Goal: Task Accomplishment & Management: Use online tool/utility

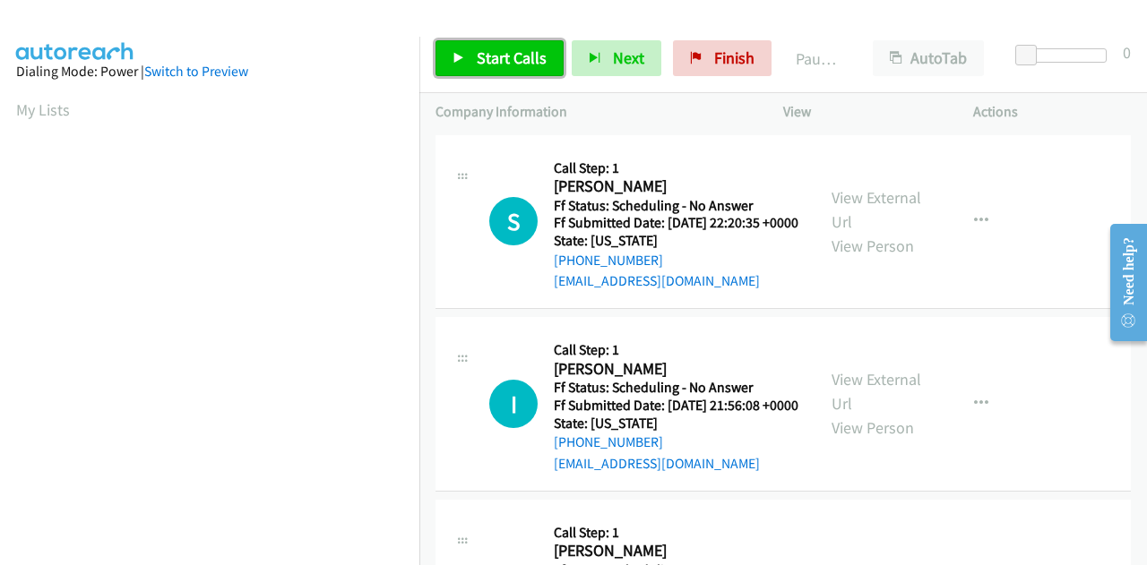
click at [488, 53] on span "Start Calls" at bounding box center [512, 57] width 70 height 21
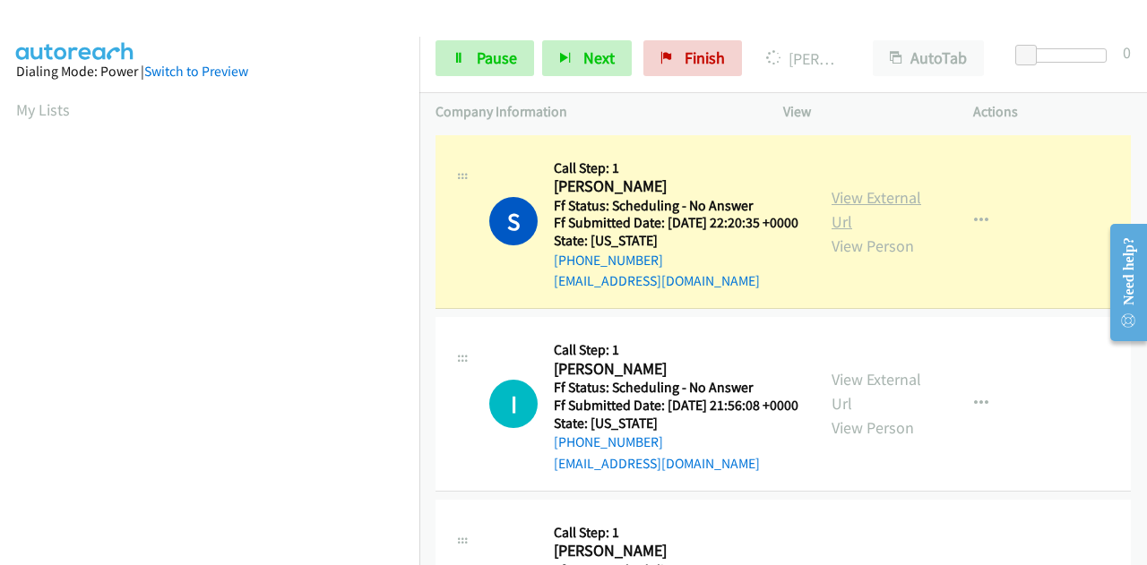
click at [889, 209] on link "View External Url" at bounding box center [876, 209] width 90 height 45
click at [473, 80] on div "Start Calls Pause Next Finish Dialing Scott Doran AutoTab AutoTab 0" at bounding box center [782, 58] width 727 height 69
click at [484, 58] on span "Pause" at bounding box center [497, 57] width 40 height 21
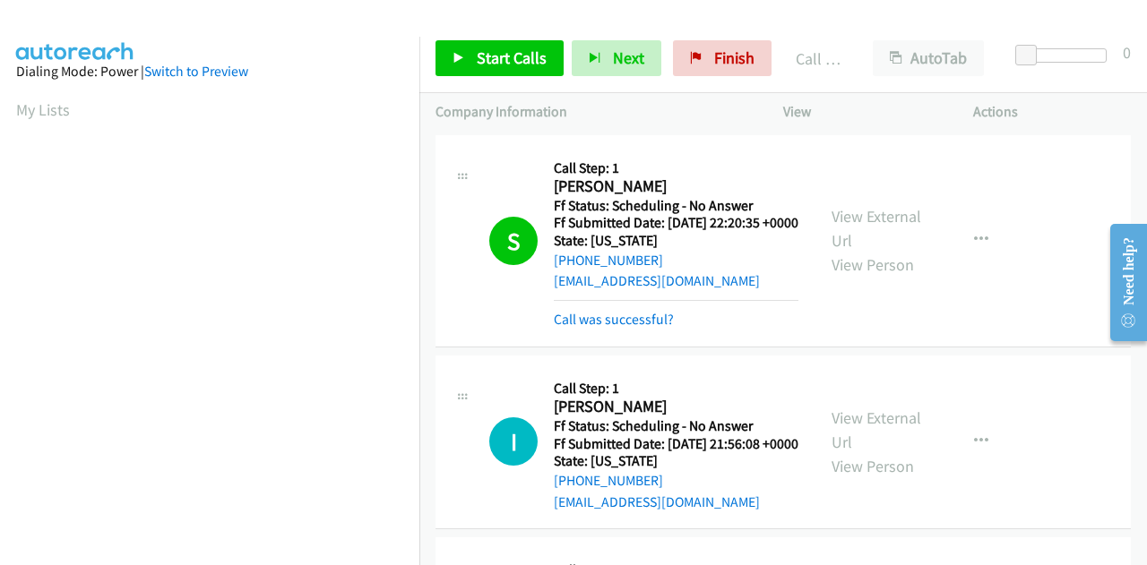
scroll to position [439, 0]
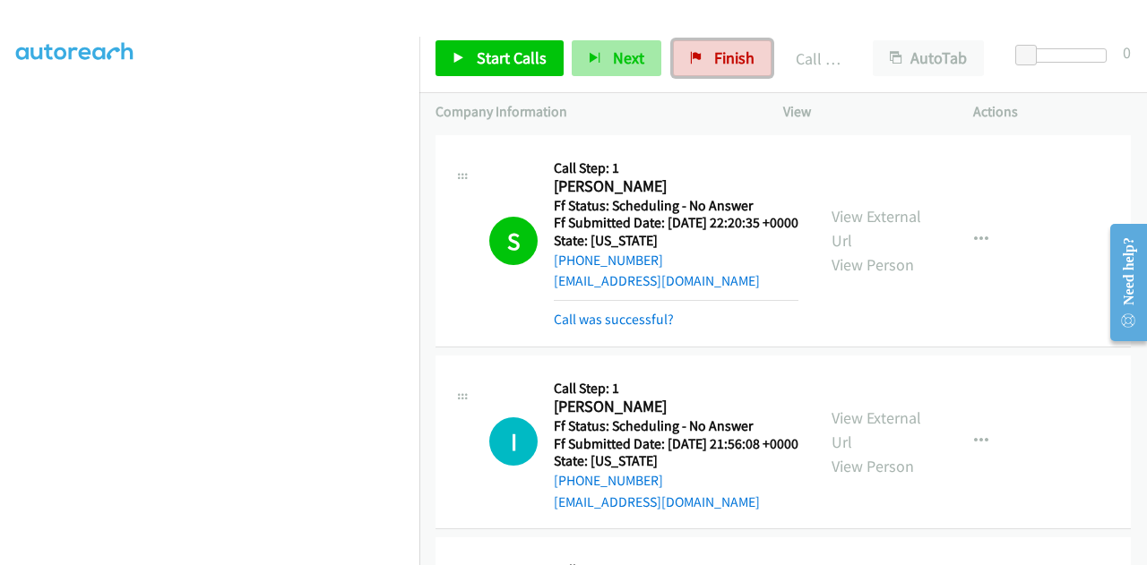
drag, startPoint x: 688, startPoint y: 50, endPoint x: 638, endPoint y: 59, distance: 51.0
click at [688, 50] on link "Finish" at bounding box center [722, 58] width 99 height 36
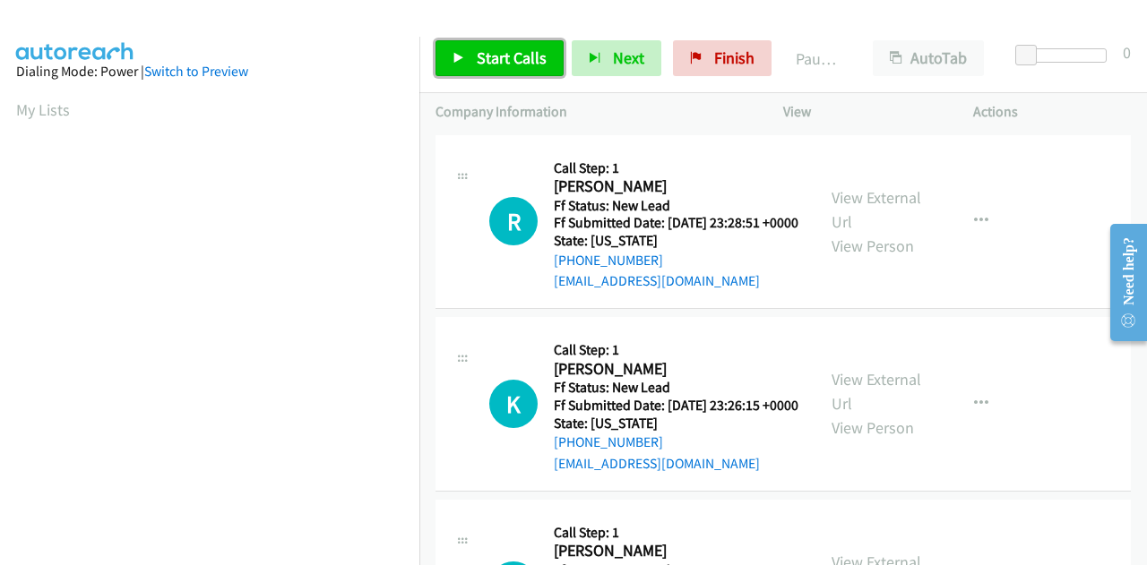
click at [469, 51] on link "Start Calls" at bounding box center [499, 58] width 128 height 36
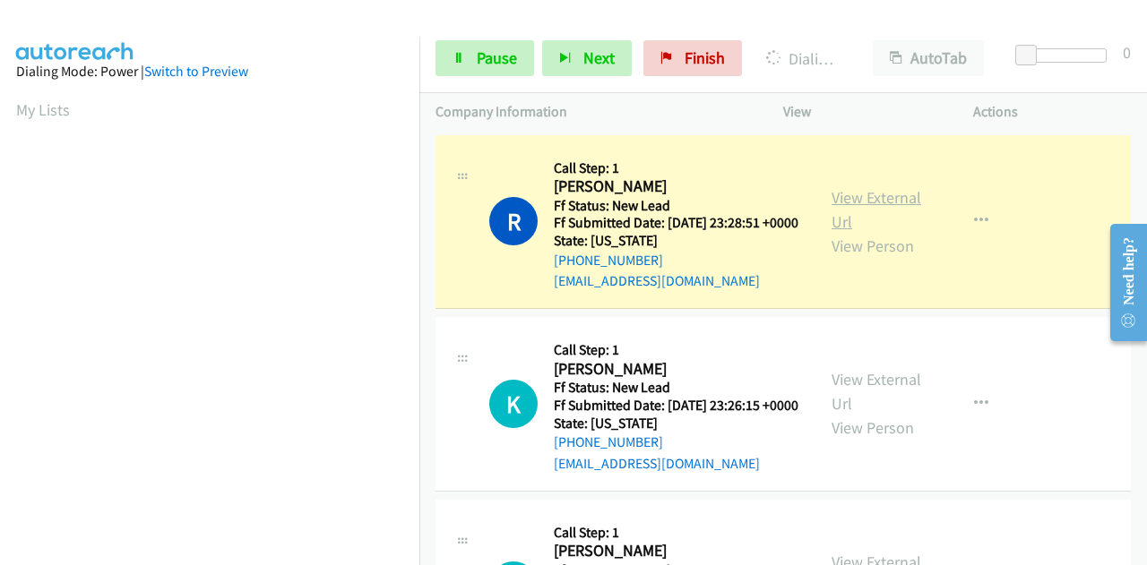
click at [865, 207] on link "View External Url" at bounding box center [876, 209] width 90 height 45
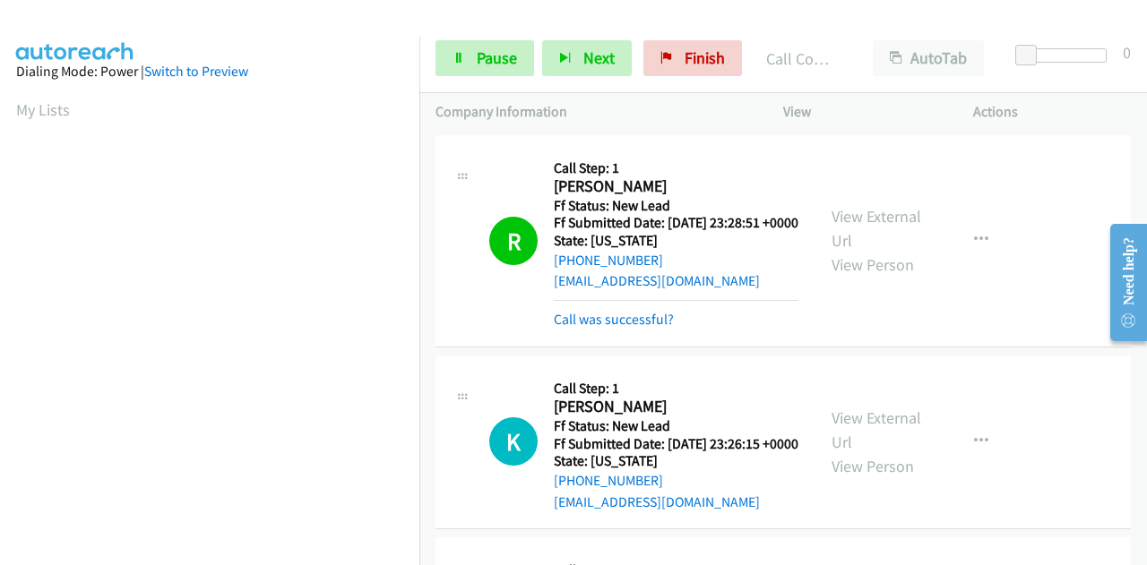
scroll to position [439, 0]
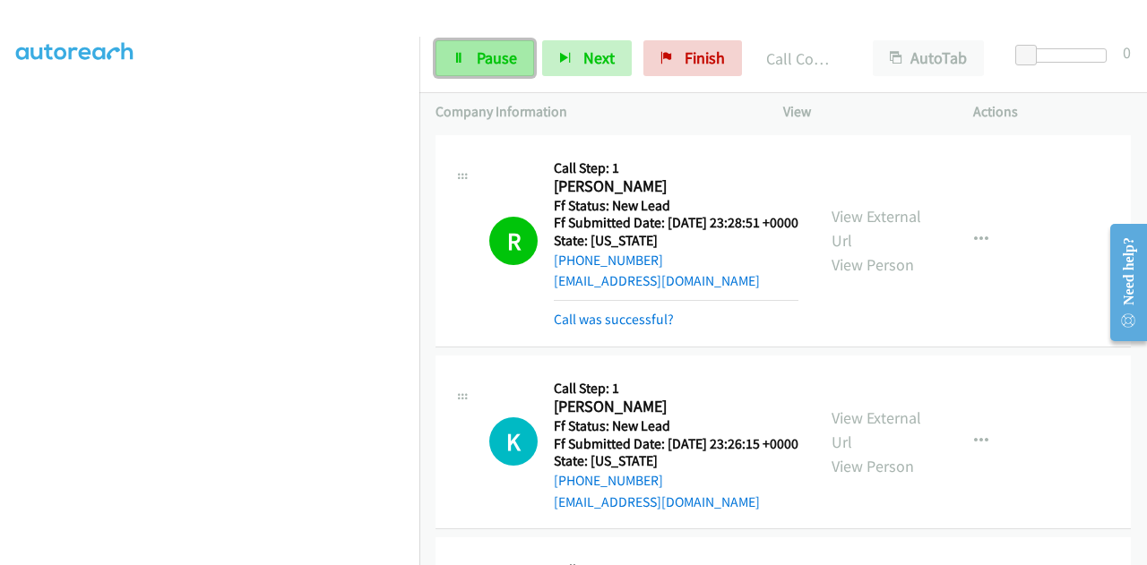
click at [499, 55] on span "Pause" at bounding box center [497, 57] width 40 height 21
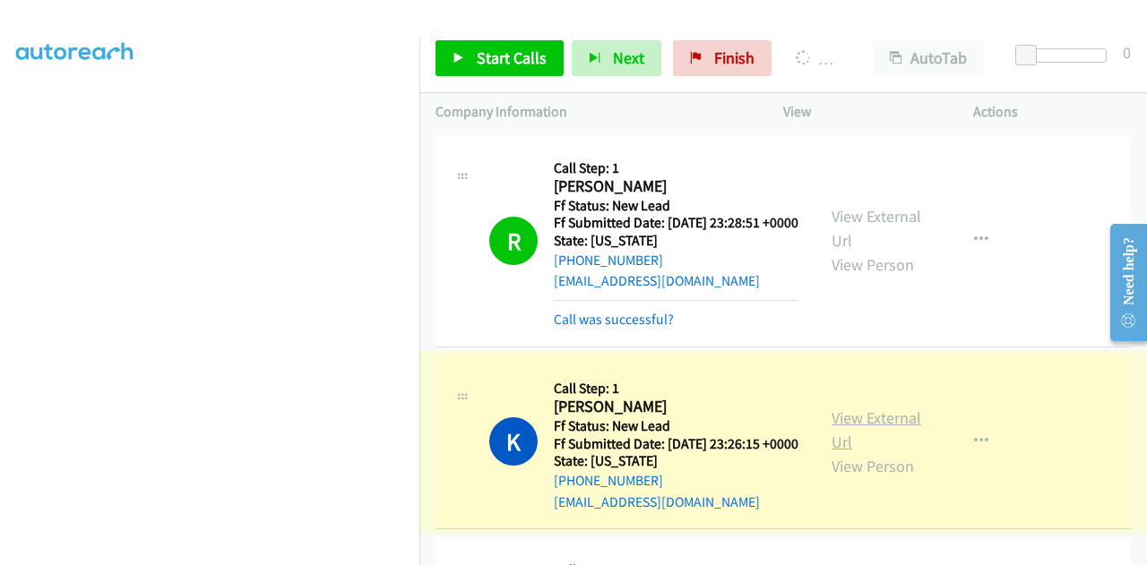
click at [864, 446] on link "View External Url" at bounding box center [876, 430] width 90 height 45
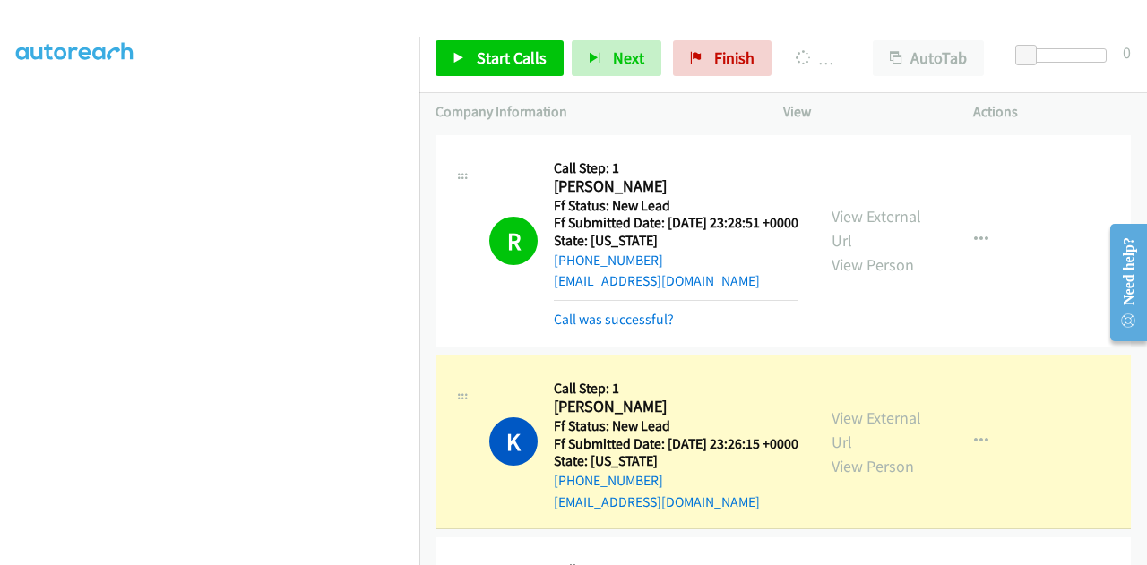
scroll to position [0, 0]
click at [851, 447] on link "View External Url" at bounding box center [876, 430] width 90 height 45
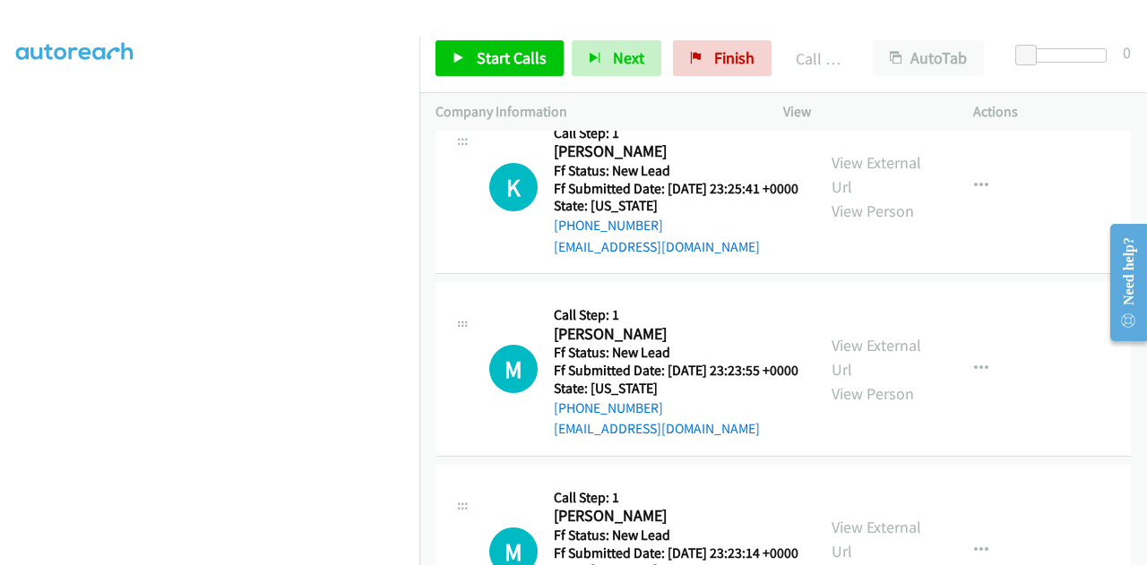
scroll to position [448, 0]
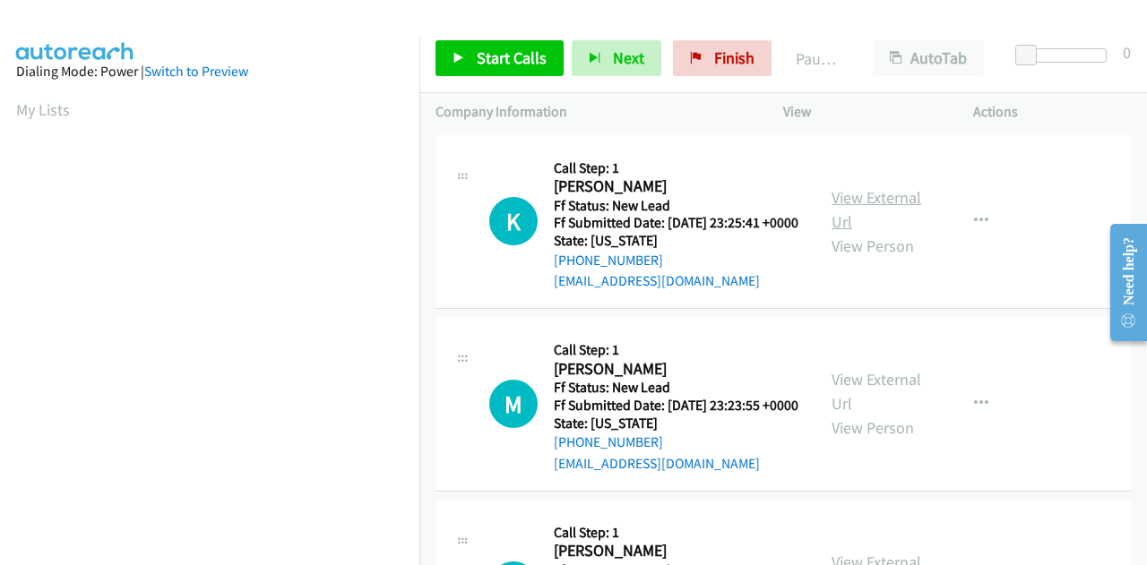
click at [839, 203] on link "View External Url" at bounding box center [876, 209] width 90 height 45
click at [491, 57] on span "Start Calls" at bounding box center [512, 57] width 70 height 21
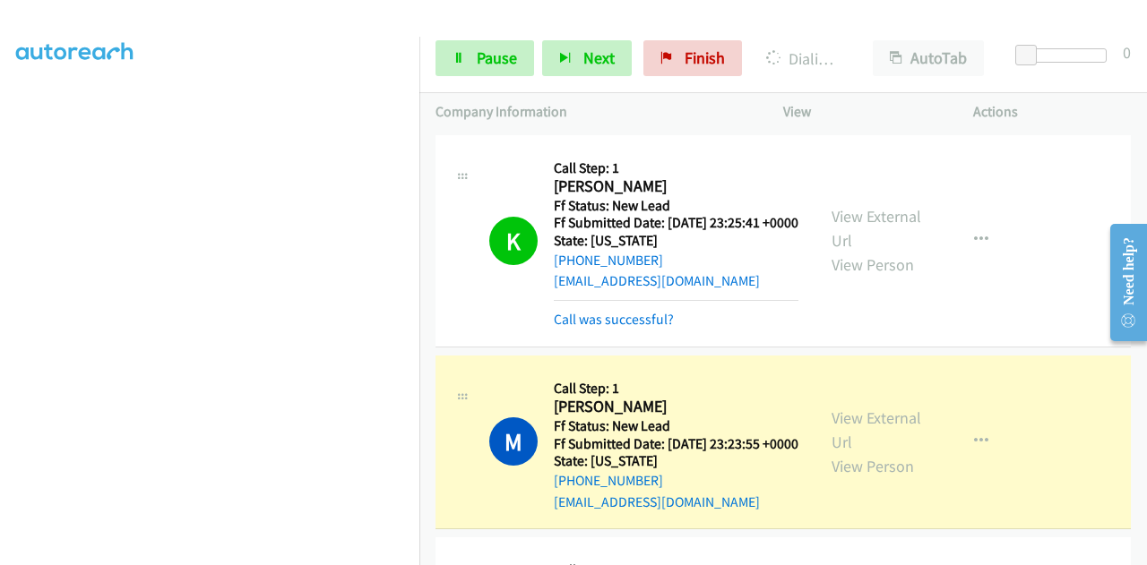
scroll to position [179, 0]
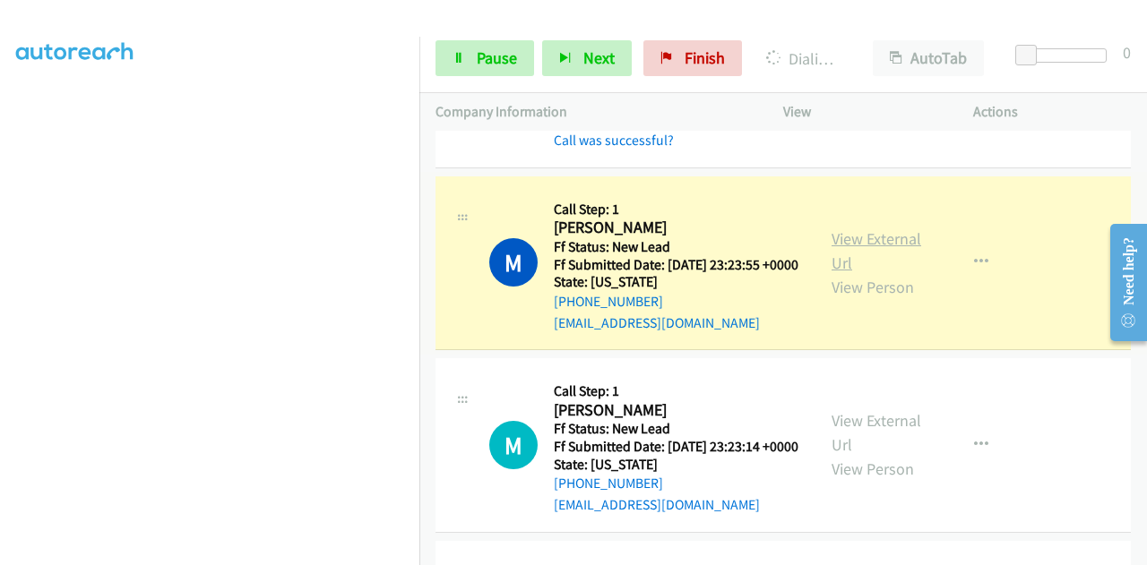
click at [876, 264] on link "View External Url" at bounding box center [876, 250] width 90 height 45
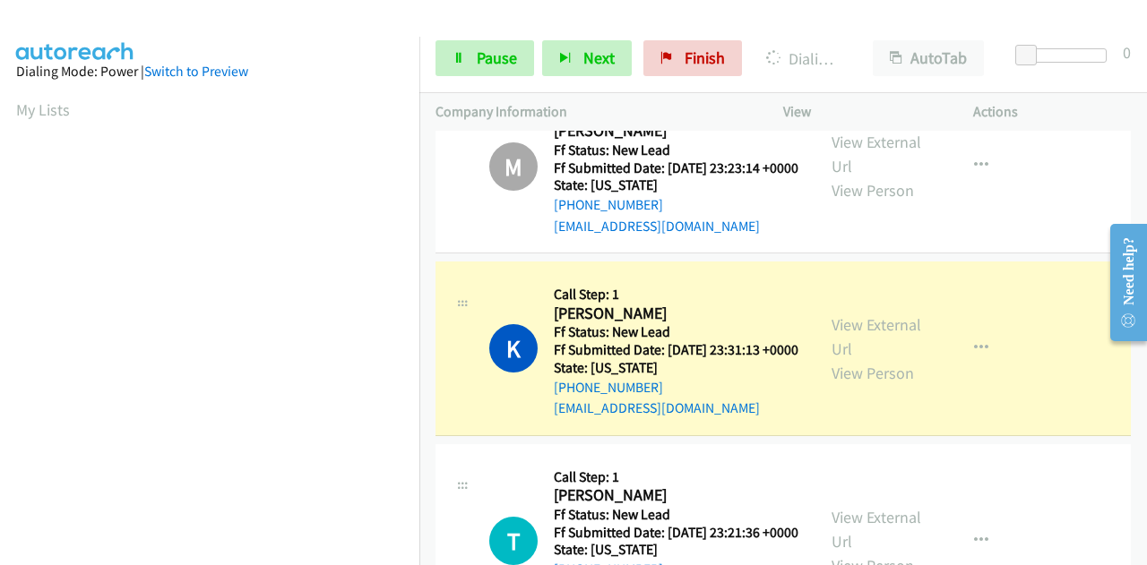
scroll to position [537, 0]
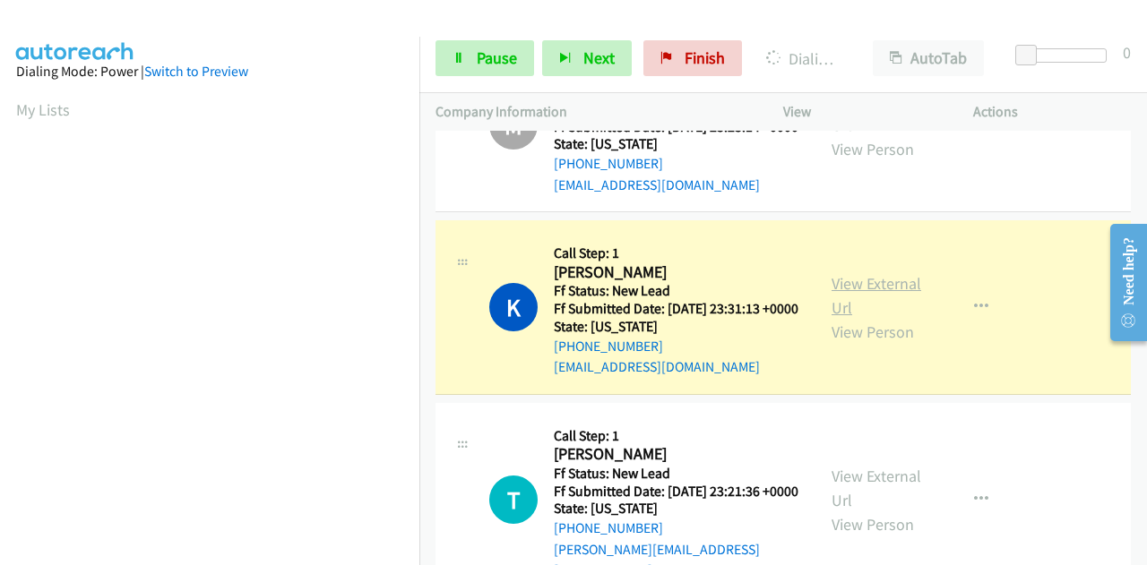
drag, startPoint x: 850, startPoint y: 342, endPoint x: 858, endPoint y: 338, distance: 9.2
click at [879, 318] on link "View External Url" at bounding box center [876, 295] width 90 height 45
click at [862, 318] on link "View External Url" at bounding box center [876, 295] width 90 height 45
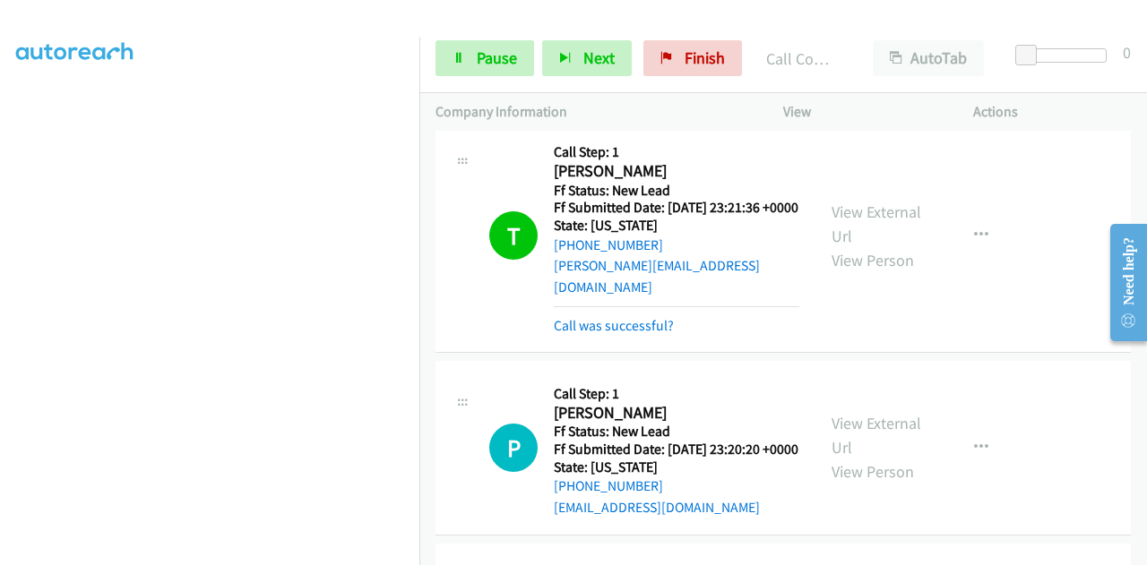
scroll to position [896, 0]
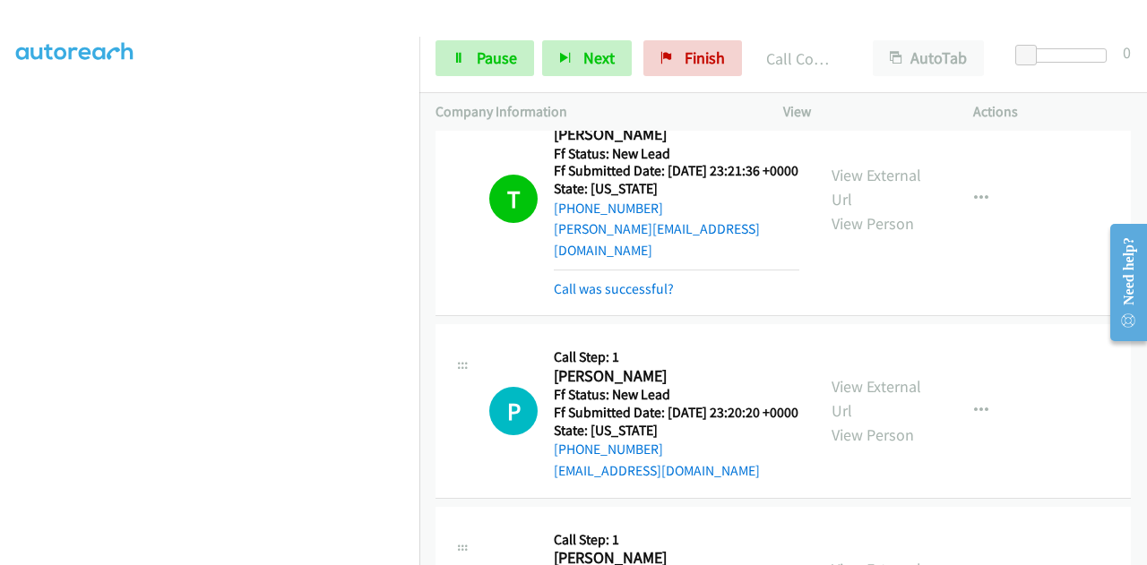
drag, startPoint x: 857, startPoint y: 245, endPoint x: 858, endPoint y: 228, distance: 16.1
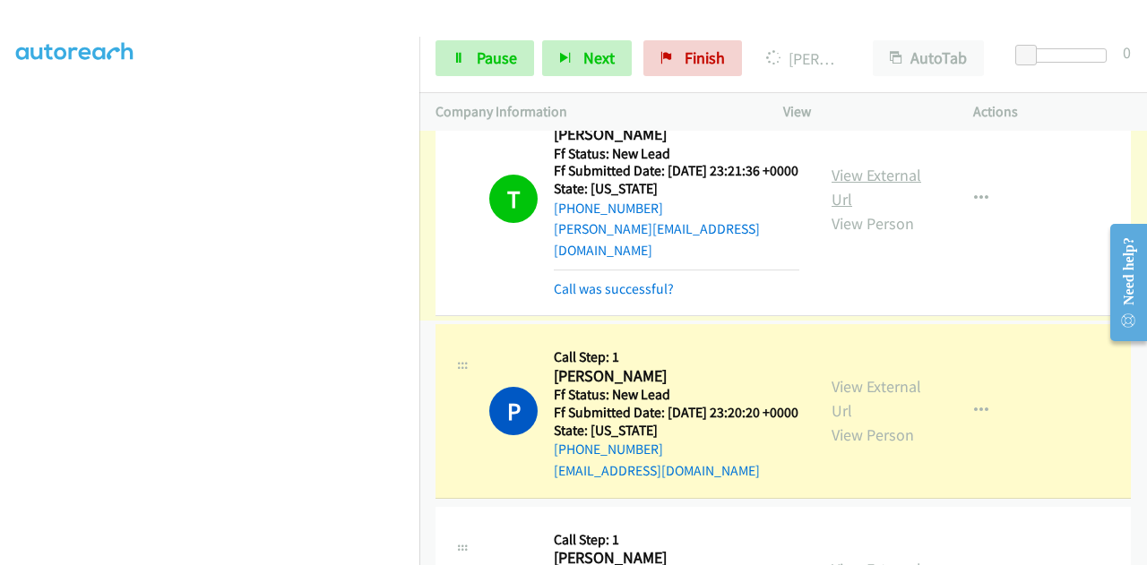
click at [864, 210] on link "View External Url" at bounding box center [876, 187] width 90 height 45
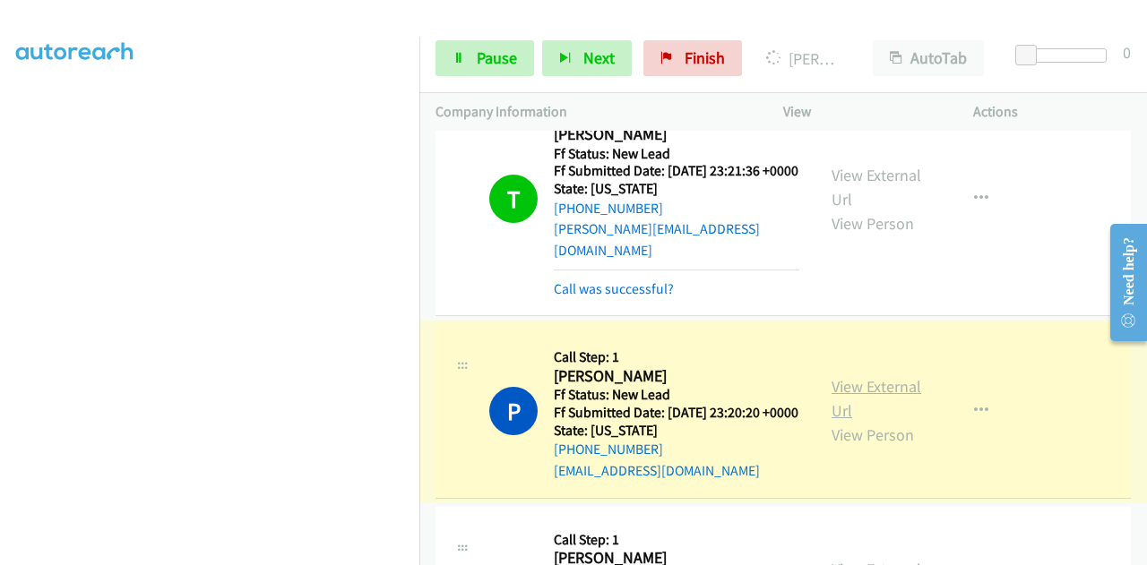
click at [889, 421] on link "View External Url" at bounding box center [876, 398] width 90 height 45
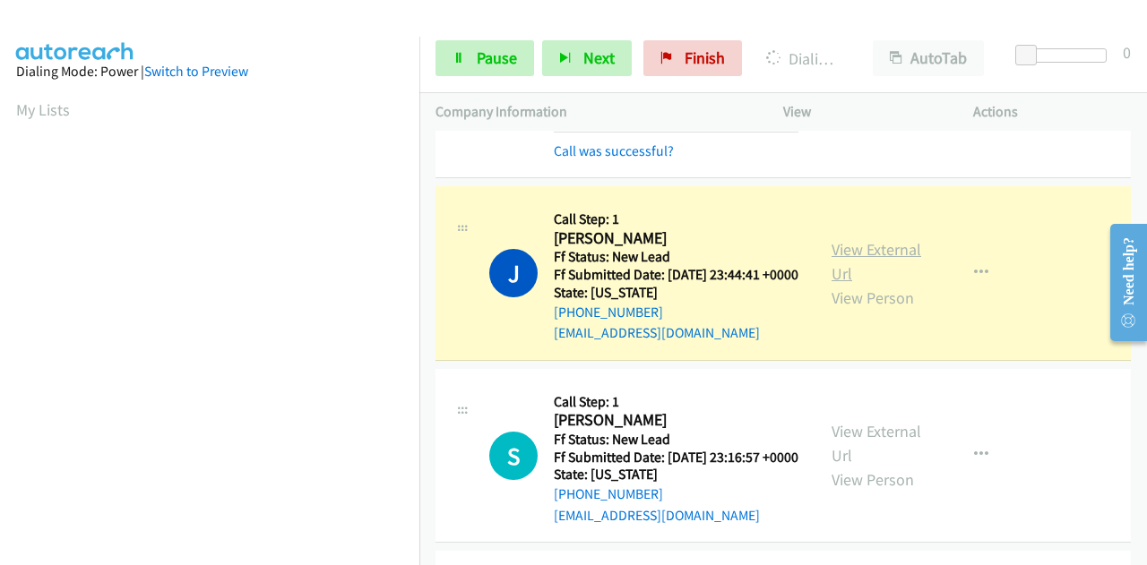
scroll to position [439, 0]
click at [845, 284] on link "View External Url" at bounding box center [876, 261] width 90 height 45
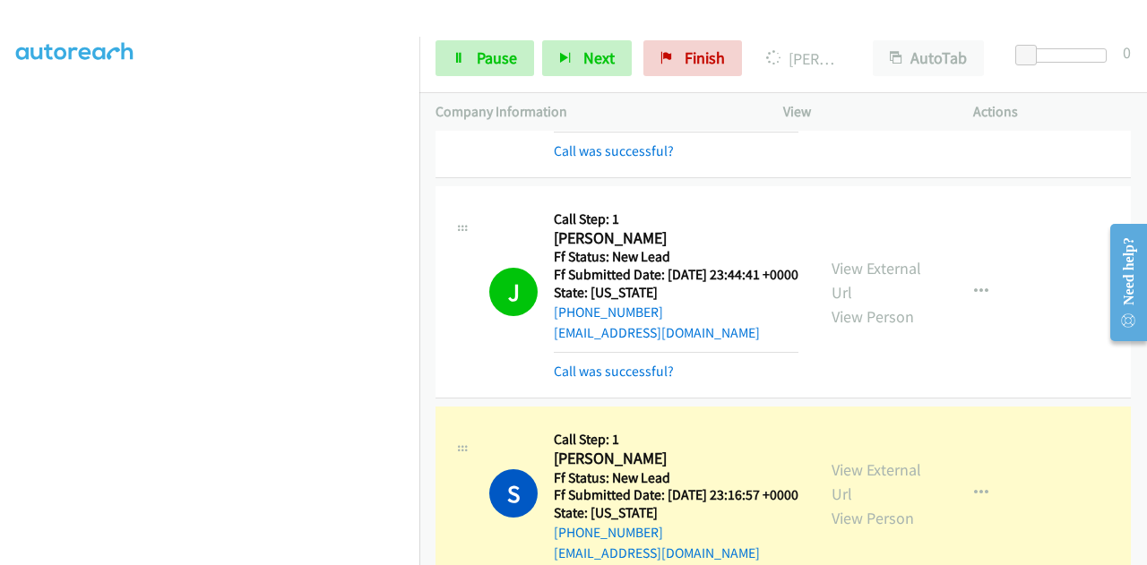
scroll to position [1433, 0]
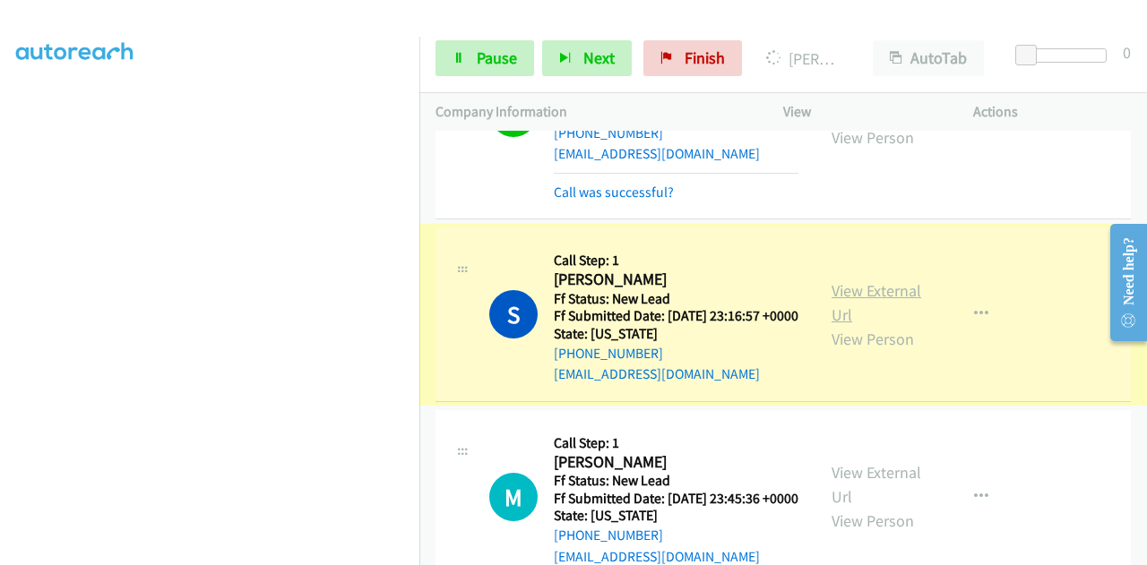
click at [869, 325] on link "View External Url" at bounding box center [876, 302] width 90 height 45
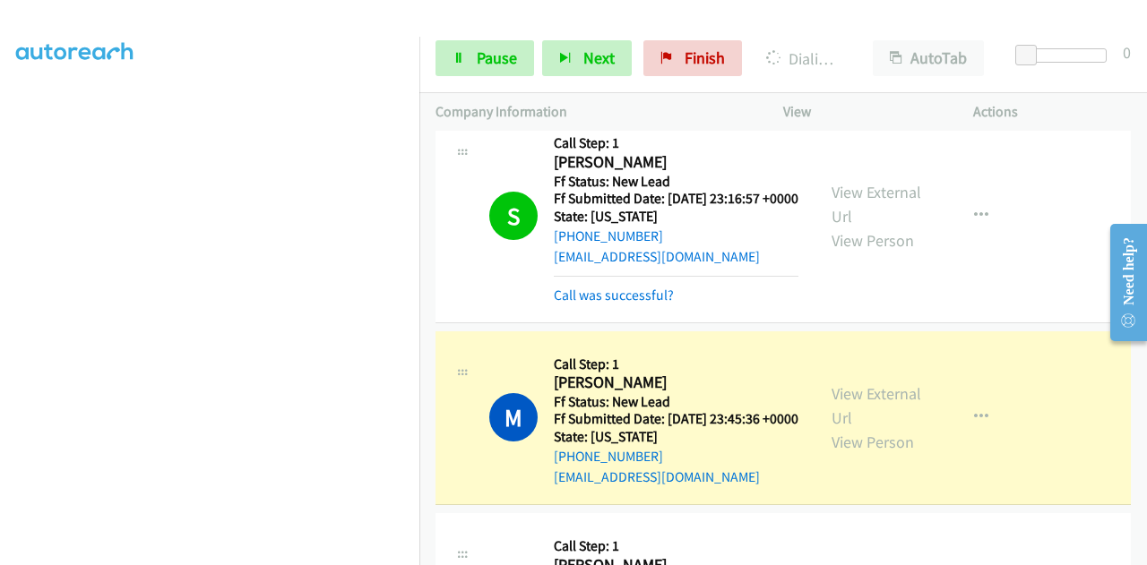
scroll to position [1702, 0]
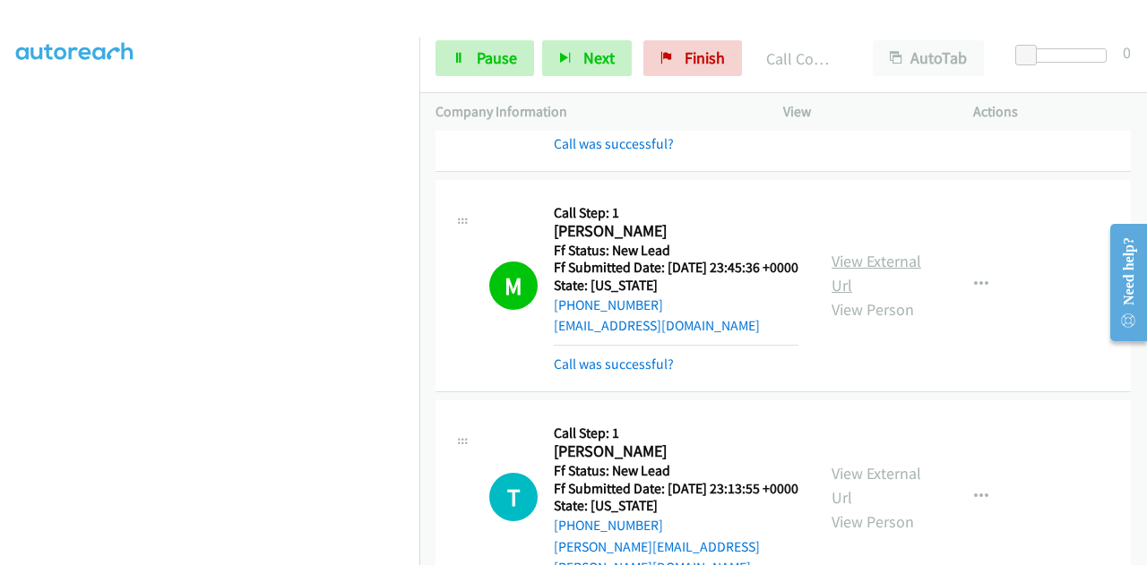
click at [858, 296] on link "View External Url" at bounding box center [876, 273] width 90 height 45
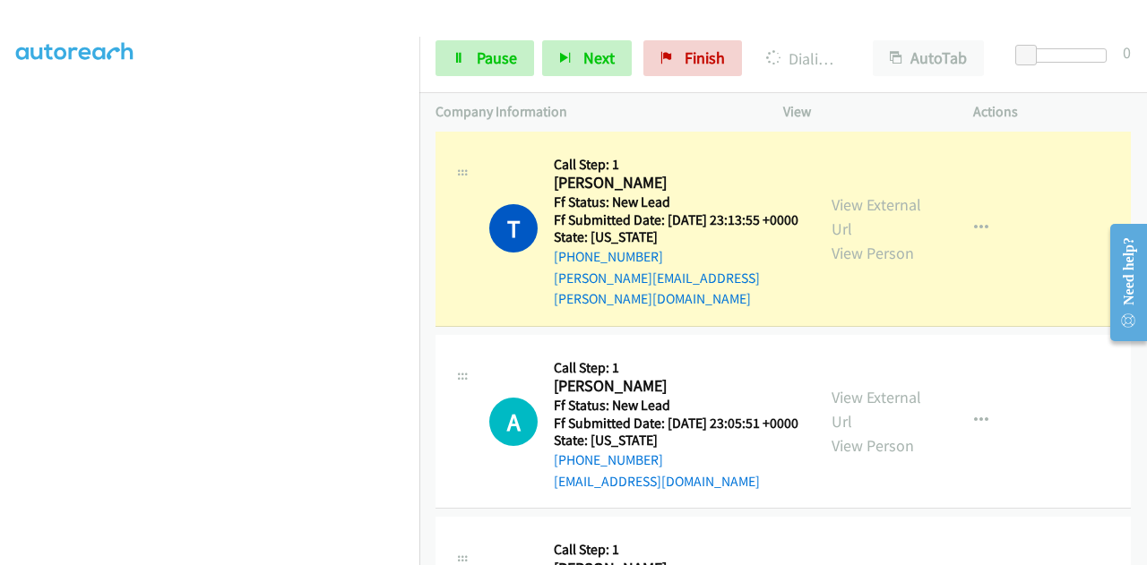
scroll to position [439, 0]
click at [866, 239] on link "View External Url" at bounding box center [876, 216] width 90 height 45
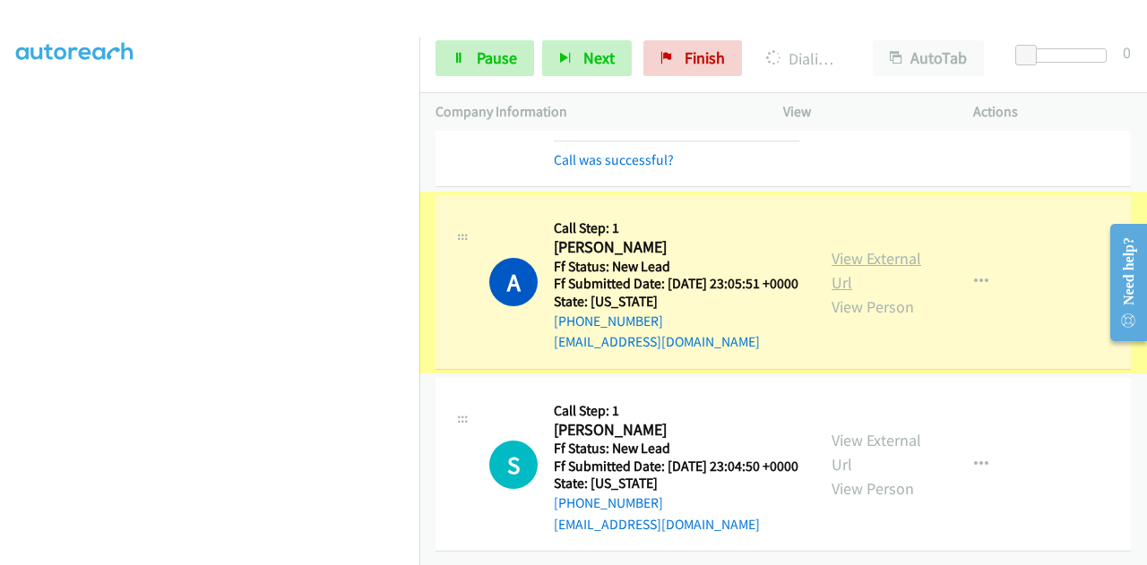
scroll to position [2239, 0]
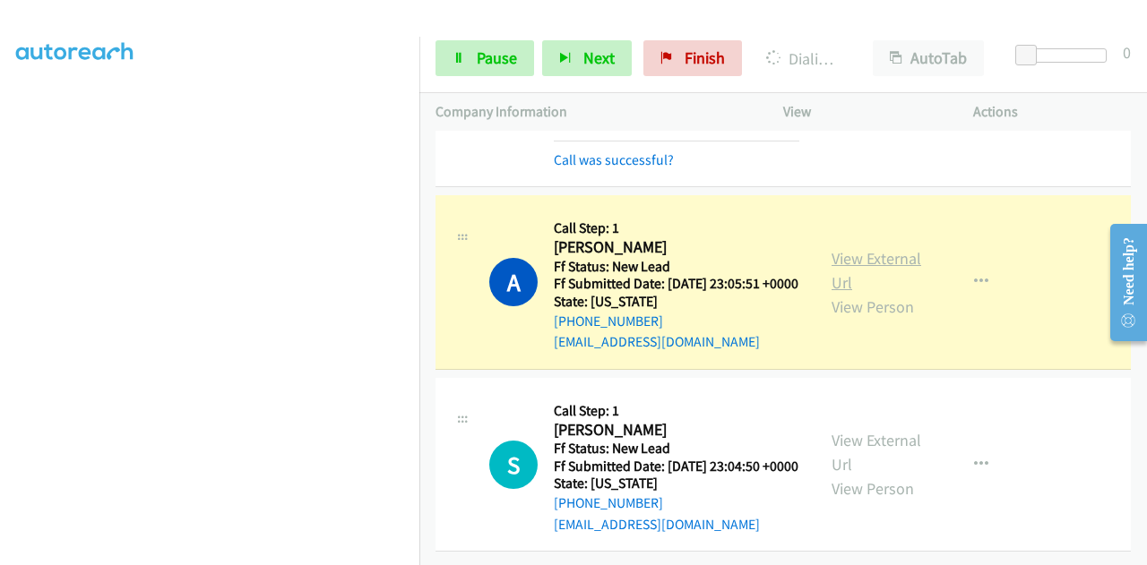
click at [847, 293] on link "View External Url" at bounding box center [876, 270] width 90 height 45
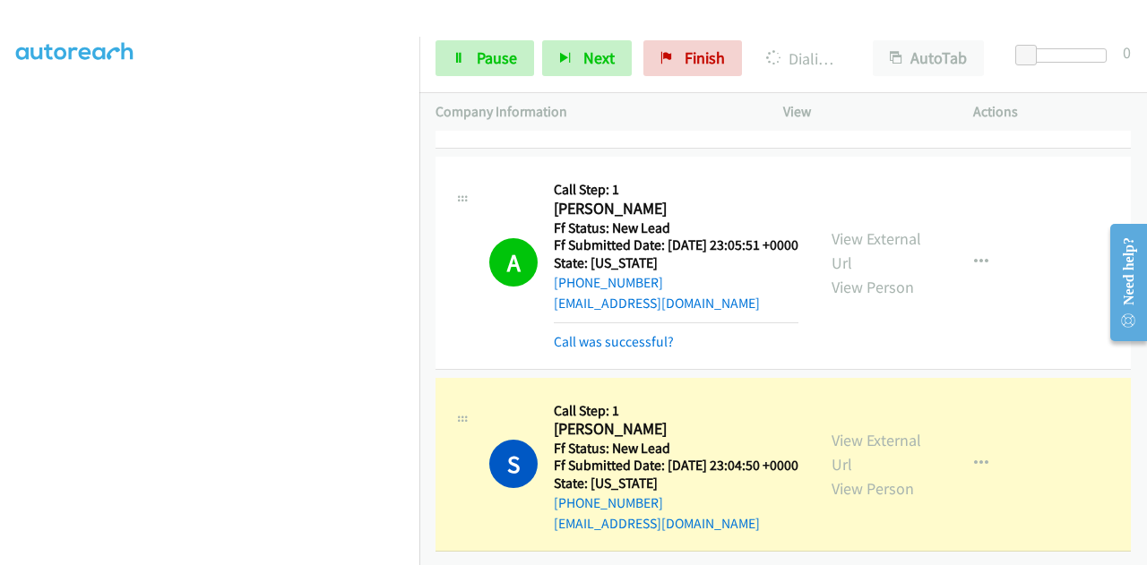
scroll to position [0, 0]
click at [833, 430] on link "View External Url" at bounding box center [876, 452] width 90 height 45
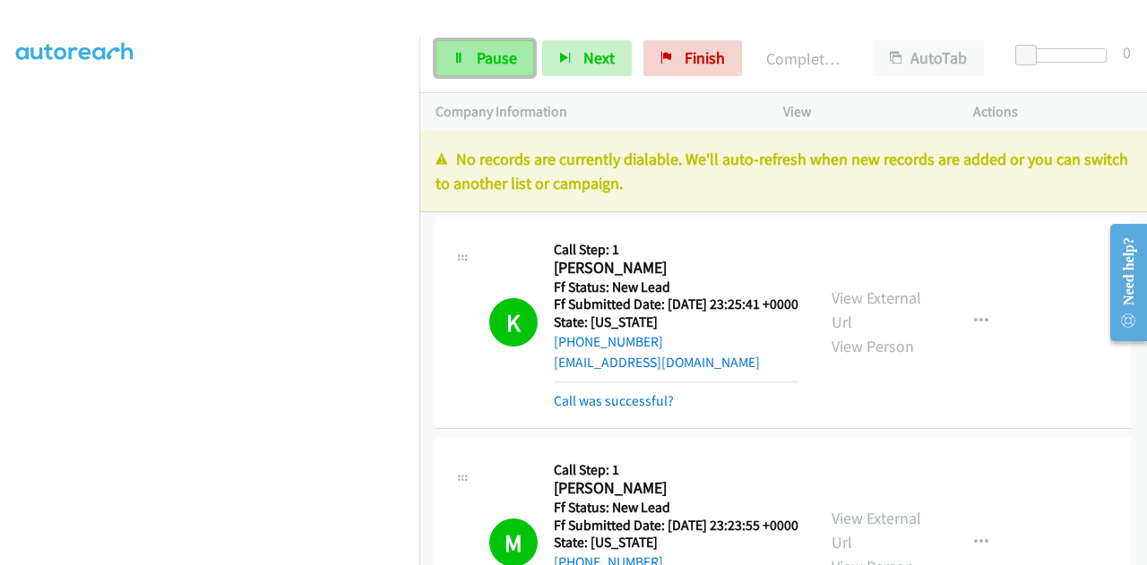
click at [477, 62] on span "Pause" at bounding box center [497, 57] width 40 height 21
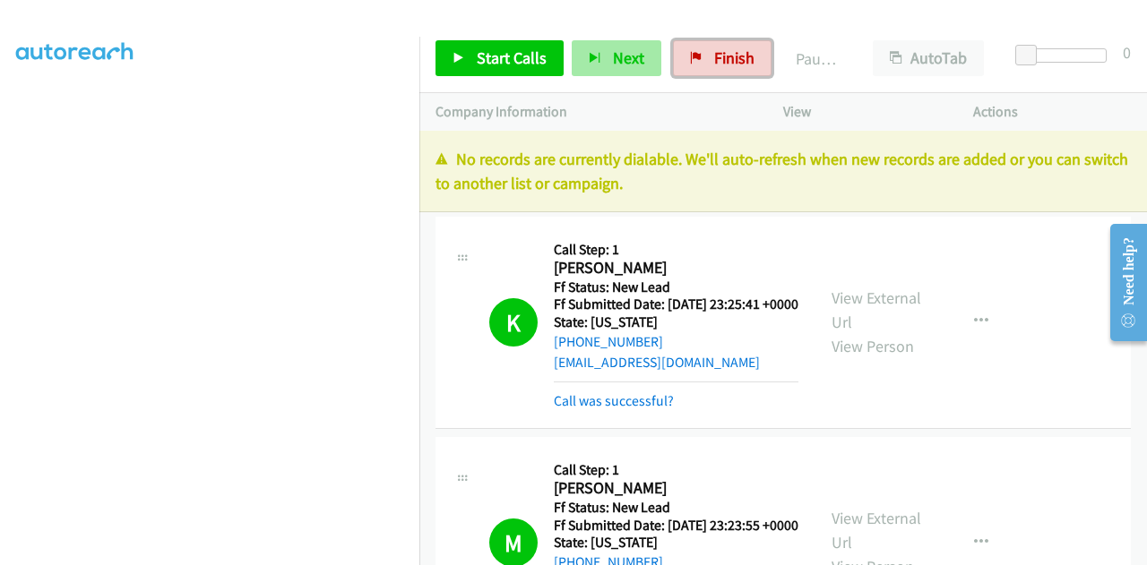
drag, startPoint x: 717, startPoint y: 64, endPoint x: 640, endPoint y: 60, distance: 77.1
click at [715, 62] on span "Finish" at bounding box center [734, 57] width 40 height 21
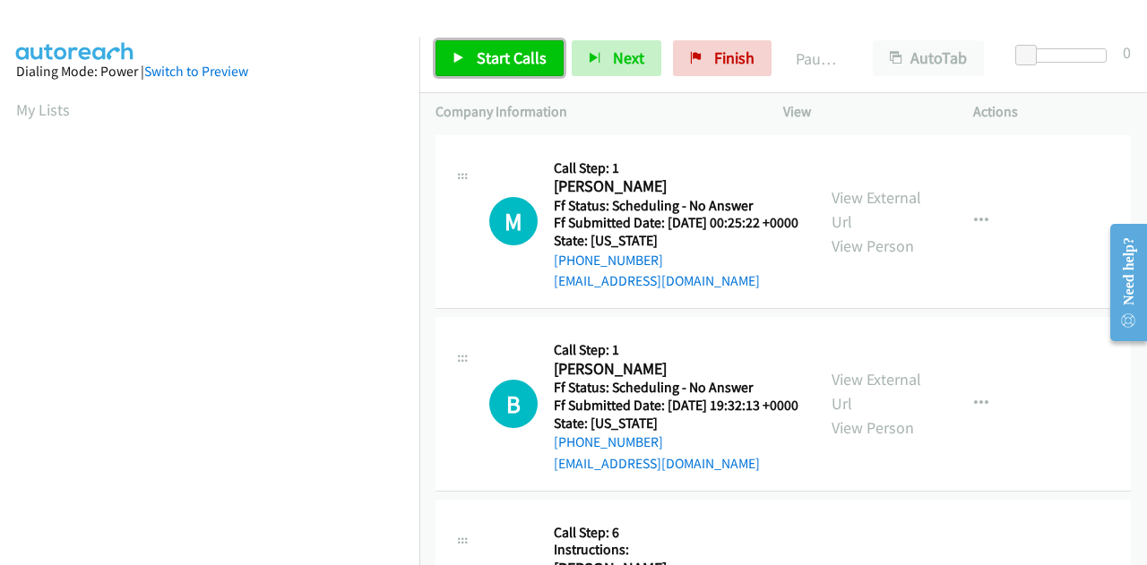
click at [503, 67] on span "Start Calls" at bounding box center [512, 57] width 70 height 21
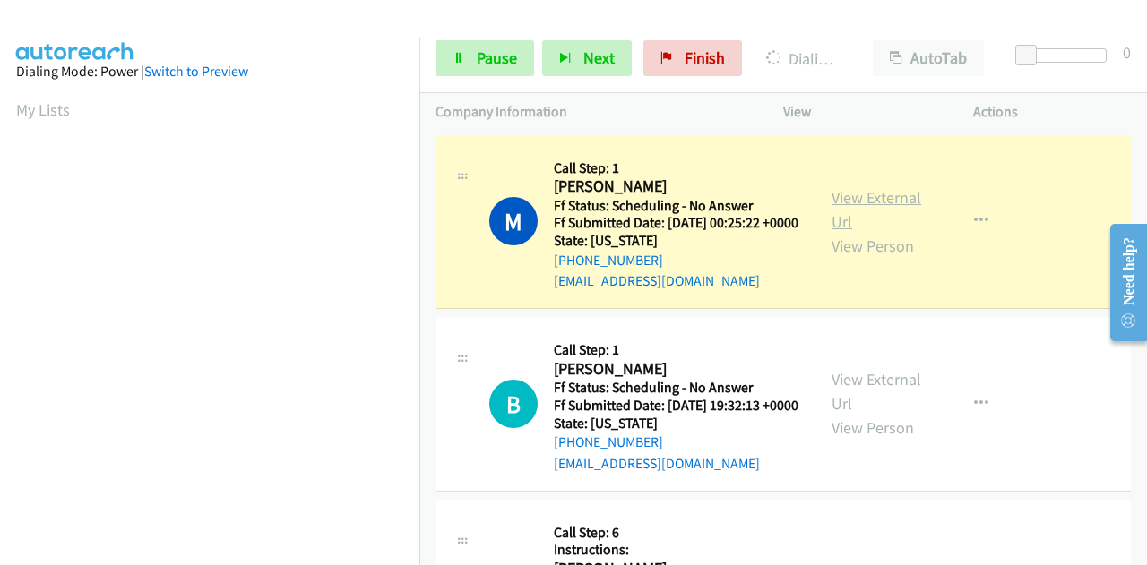
click at [847, 205] on link "View External Url" at bounding box center [876, 209] width 90 height 45
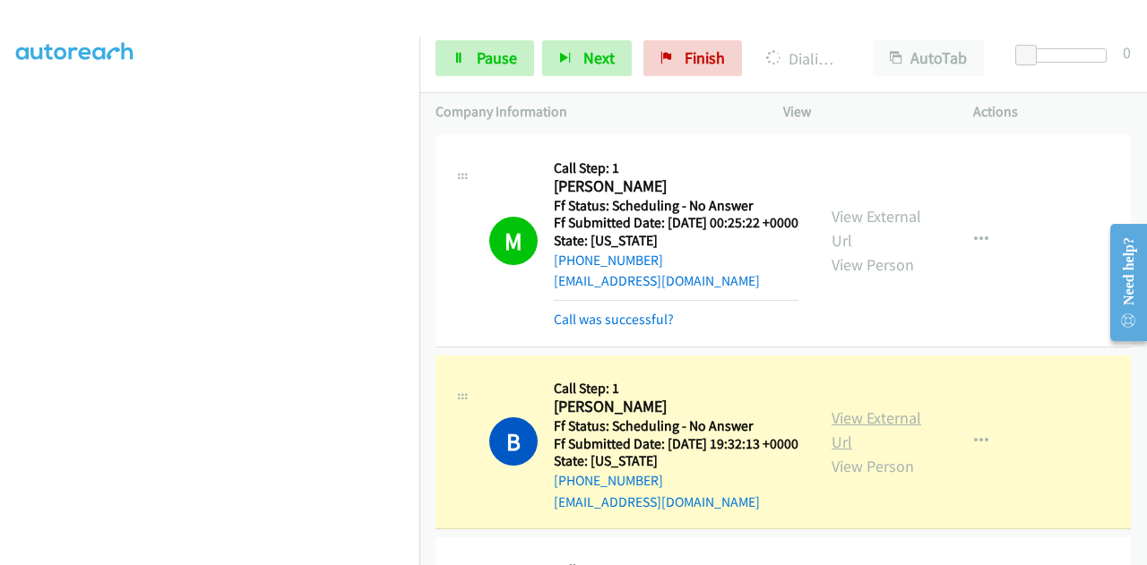
click at [880, 442] on link "View External Url" at bounding box center [876, 430] width 90 height 45
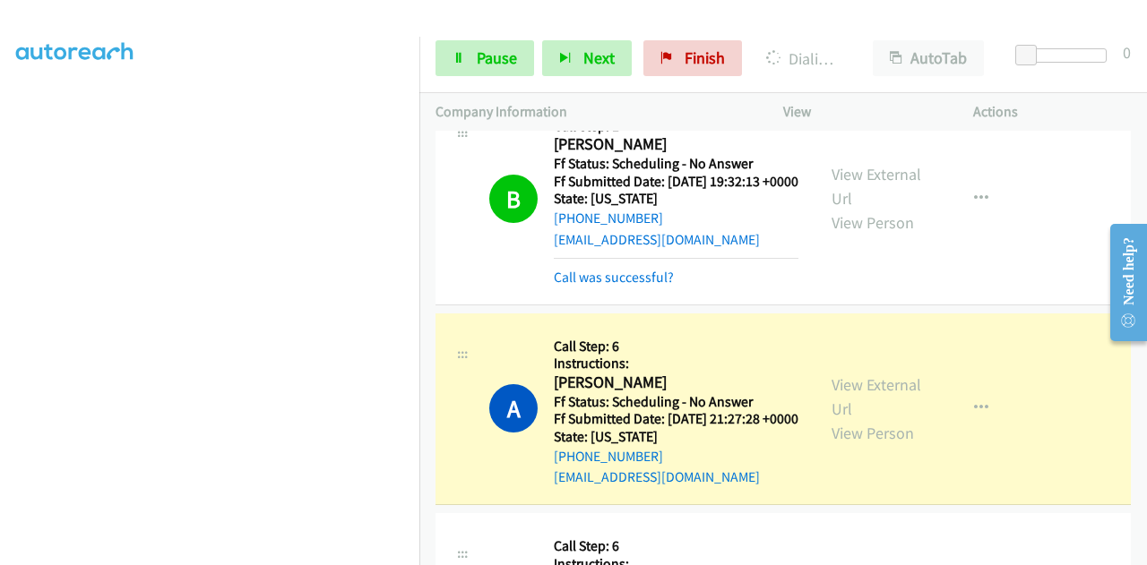
scroll to position [269, 0]
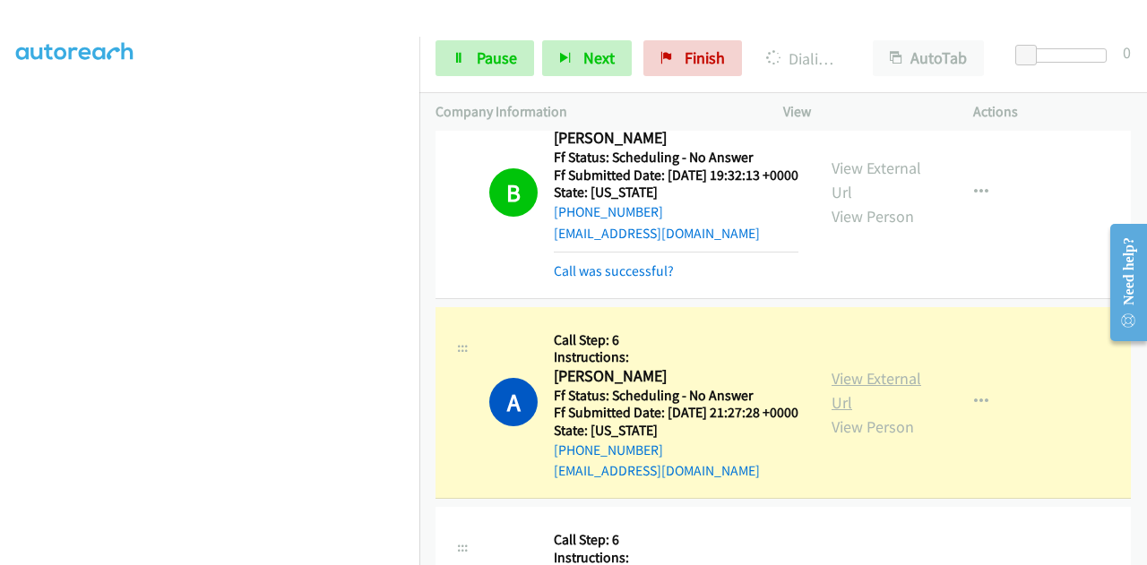
click at [842, 413] on link "View External Url" at bounding box center [876, 390] width 90 height 45
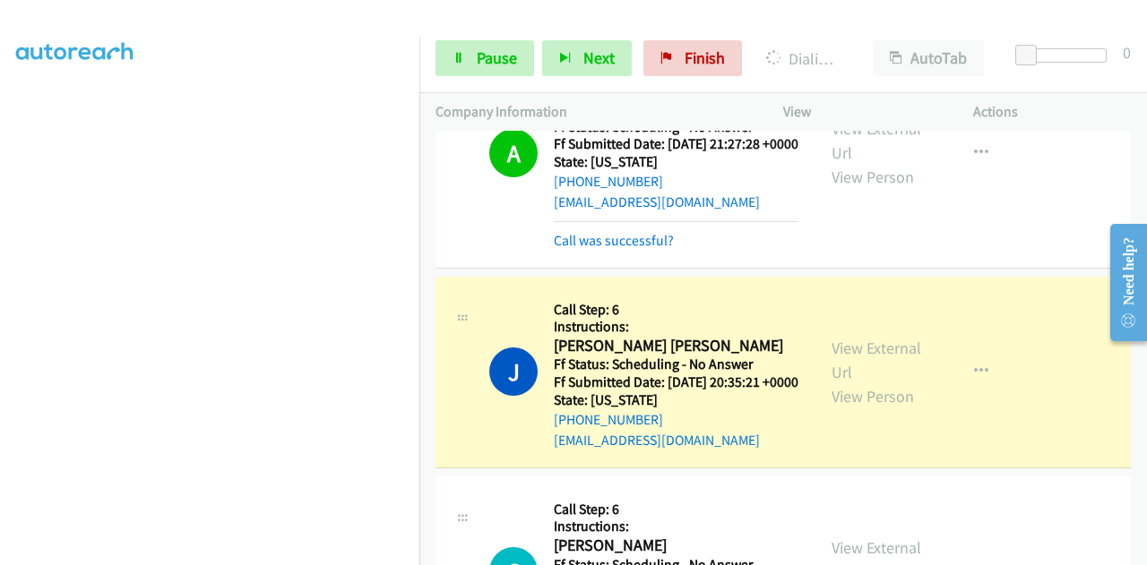
scroll to position [0, 0]
click at [867, 383] on link "View External Url" at bounding box center [876, 360] width 90 height 45
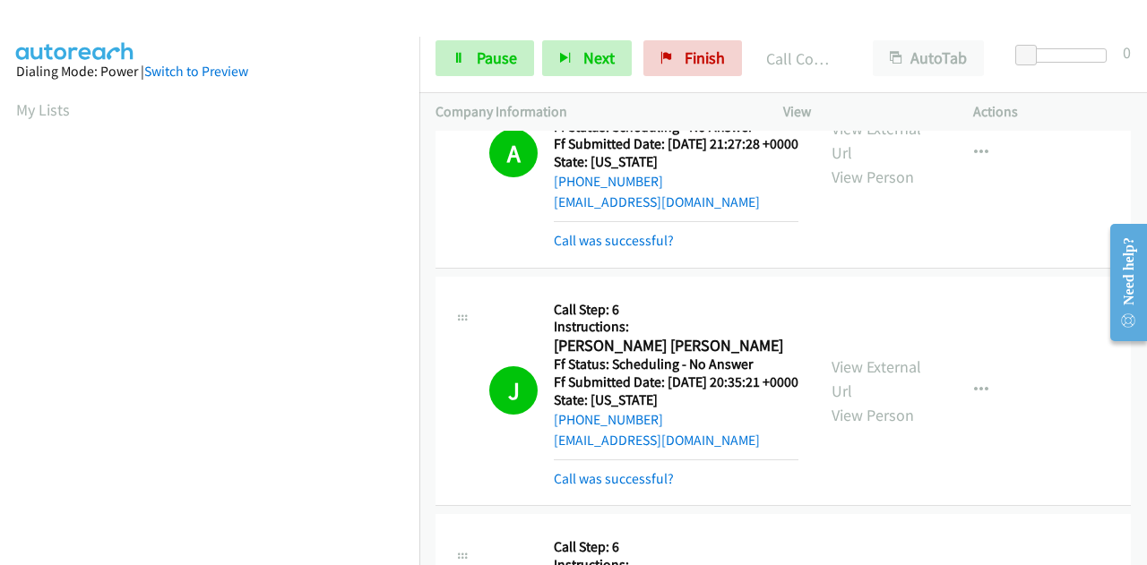
scroll to position [439, 0]
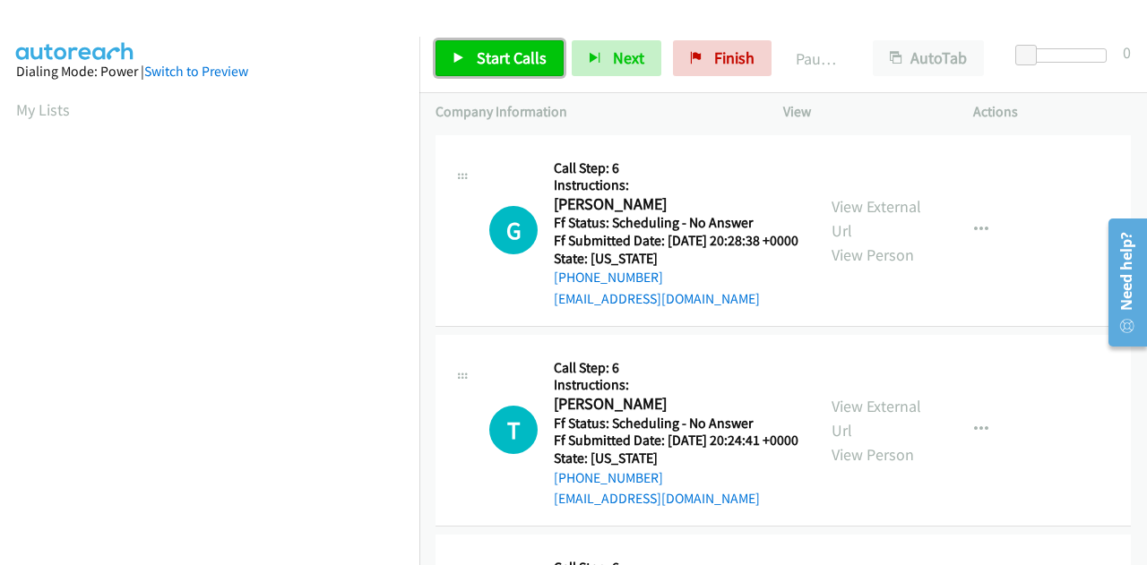
click at [492, 44] on link "Start Calls" at bounding box center [499, 58] width 128 height 36
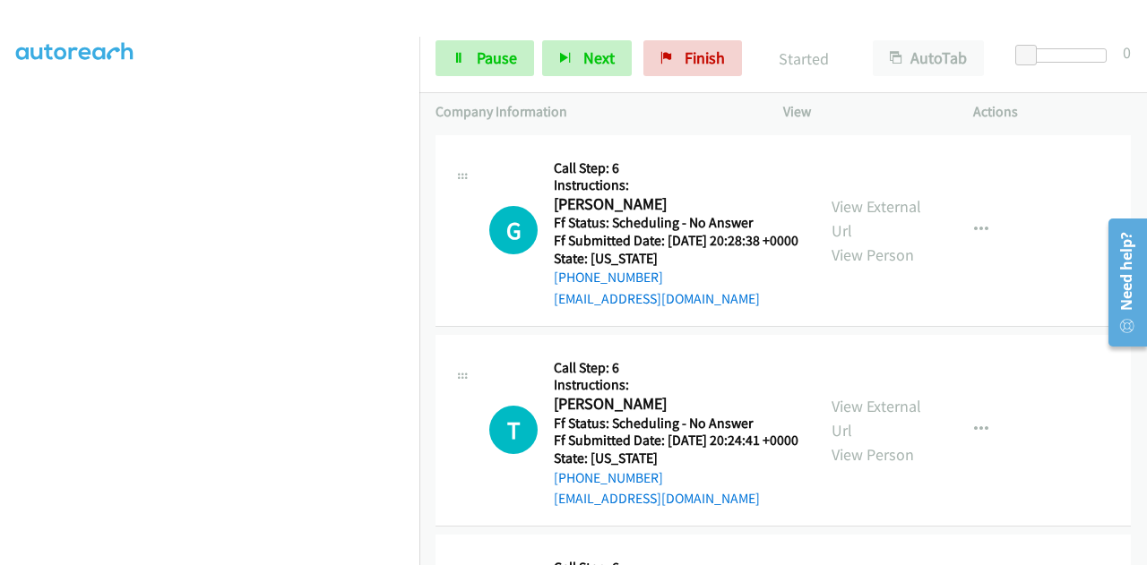
scroll to position [439, 0]
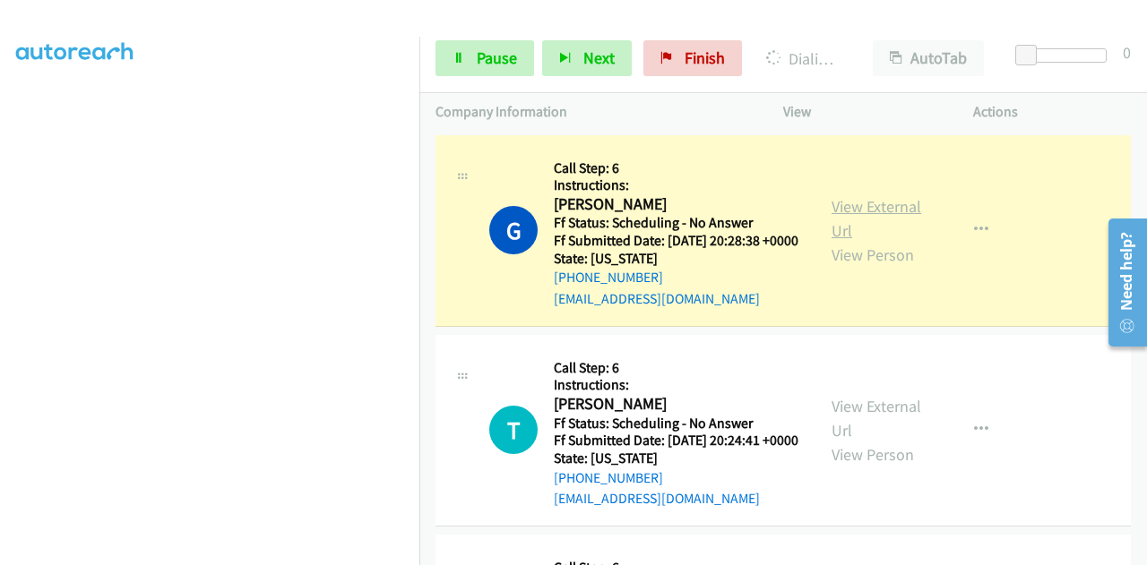
click at [885, 205] on link "View External Url" at bounding box center [876, 218] width 90 height 45
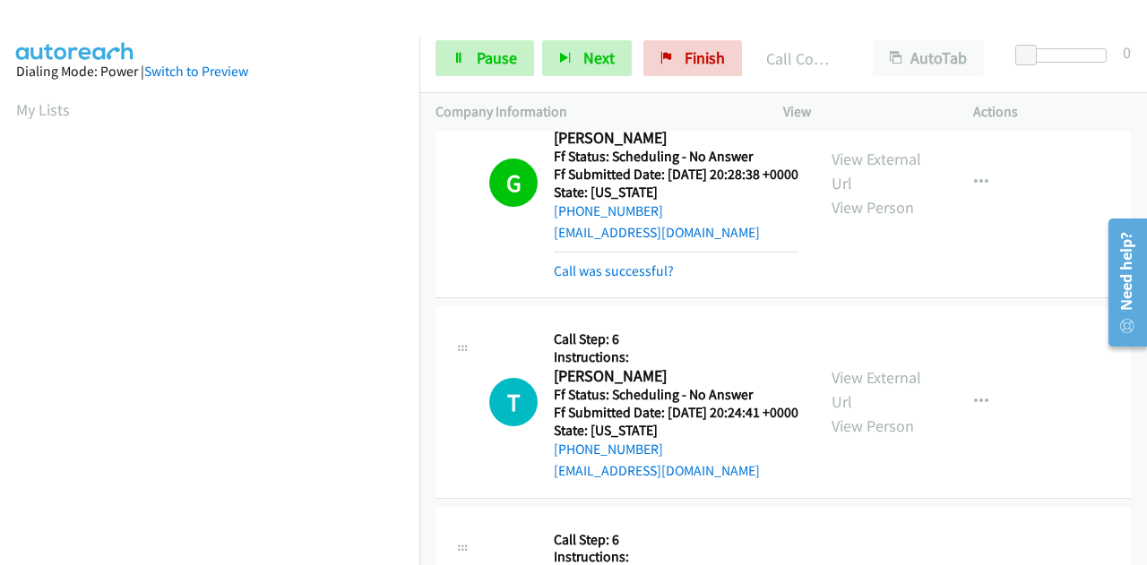
scroll to position [179, 0]
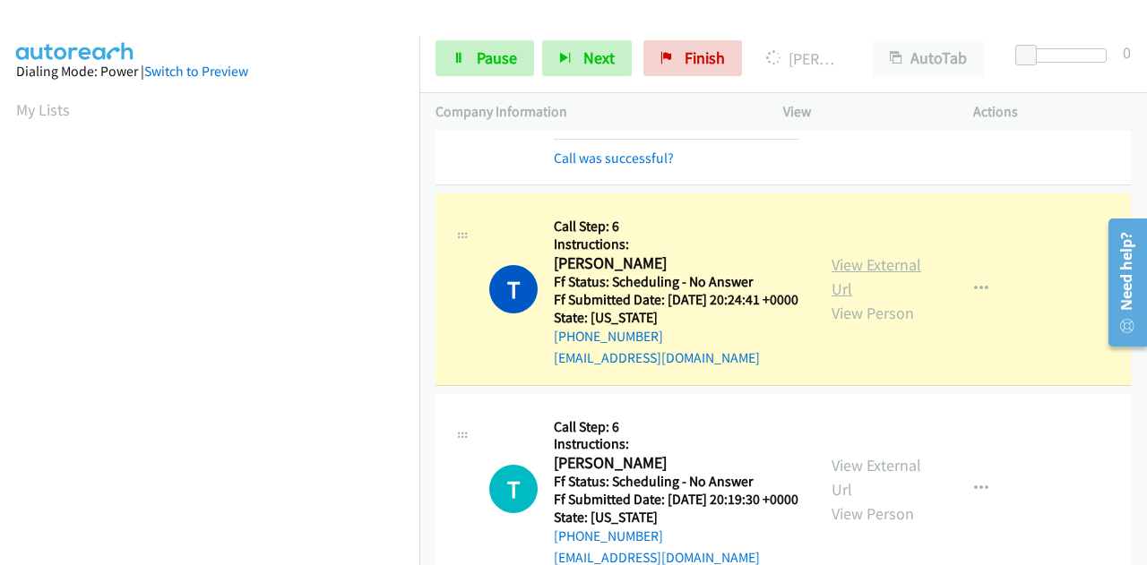
click at [895, 288] on link "View External Url" at bounding box center [876, 276] width 90 height 45
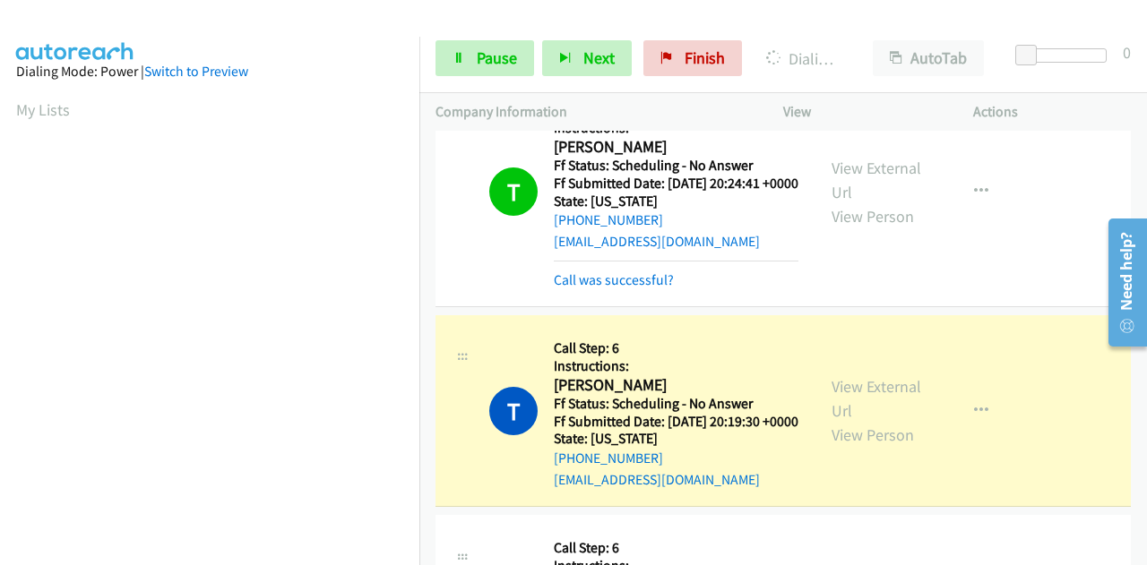
scroll to position [448, 0]
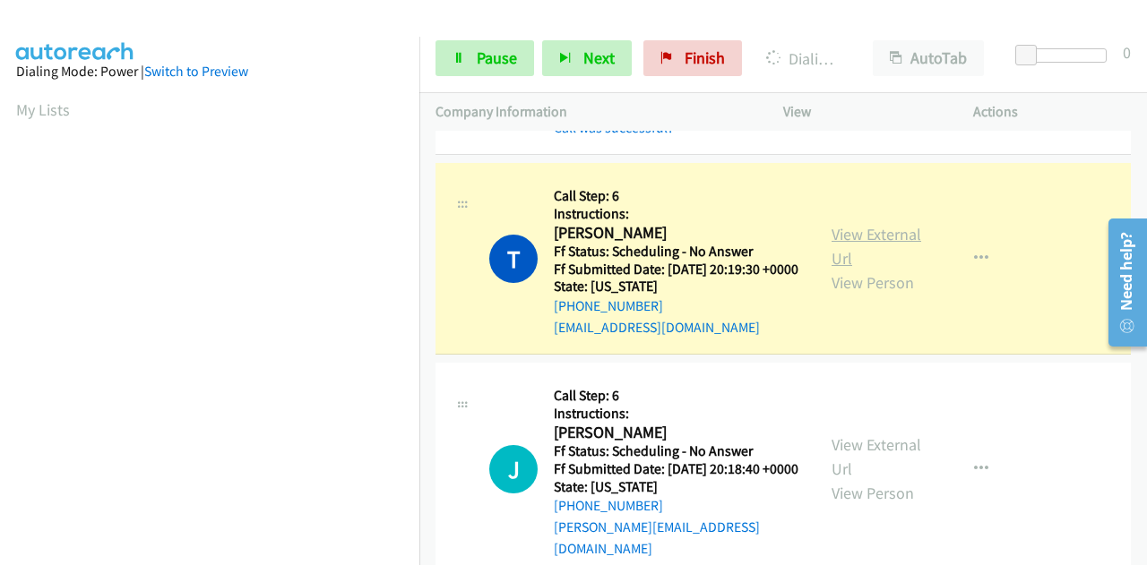
click at [838, 269] on link "View External Url" at bounding box center [876, 246] width 90 height 45
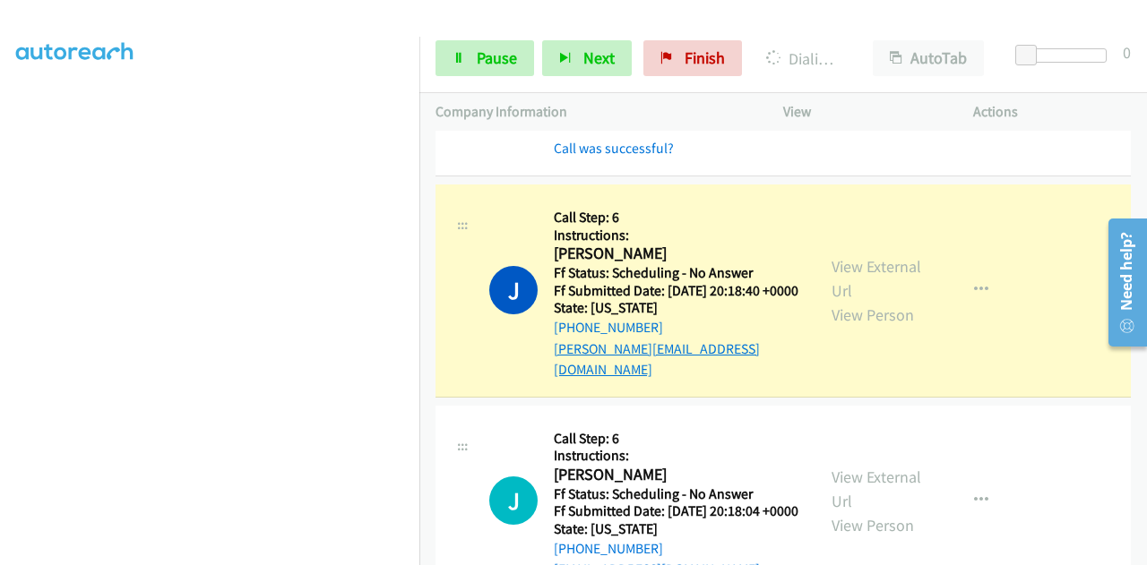
scroll to position [717, 0]
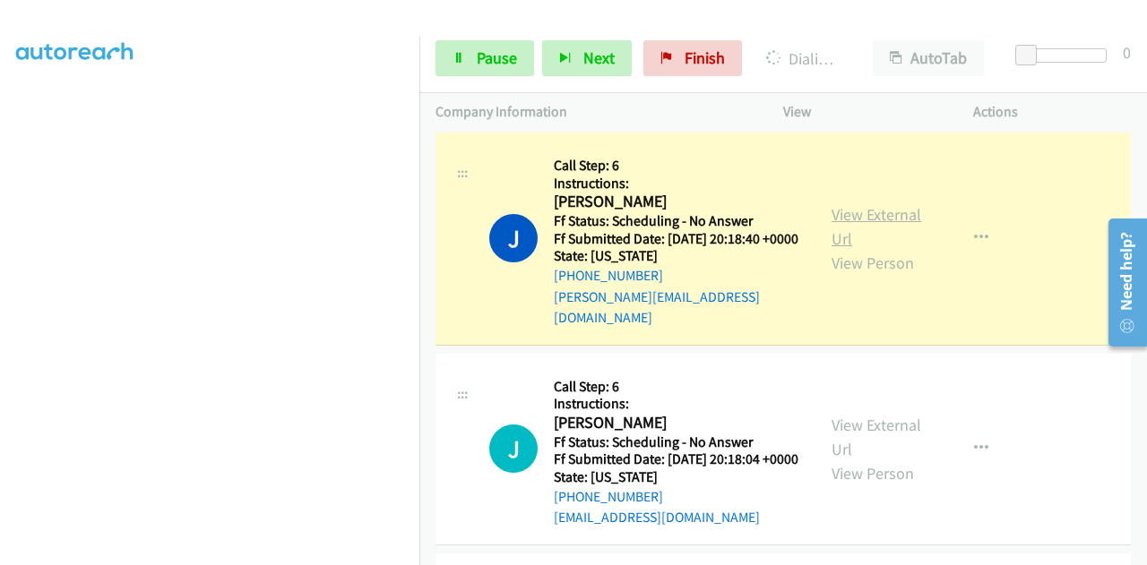
click at [838, 249] on link "View External Url" at bounding box center [876, 226] width 90 height 45
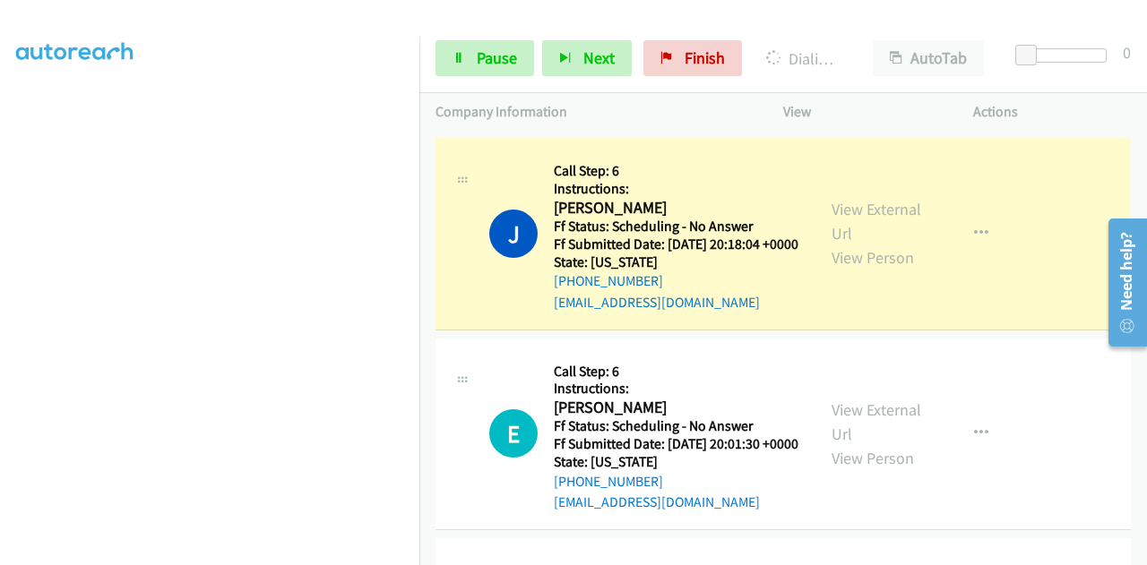
scroll to position [985, 0]
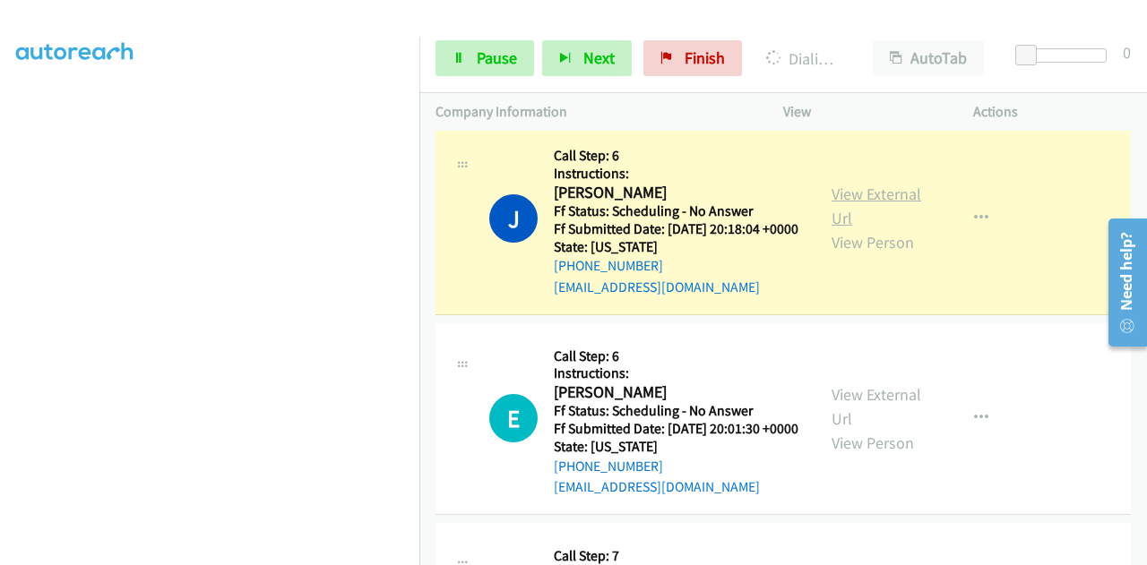
click at [871, 228] on link "View External Url" at bounding box center [876, 206] width 90 height 45
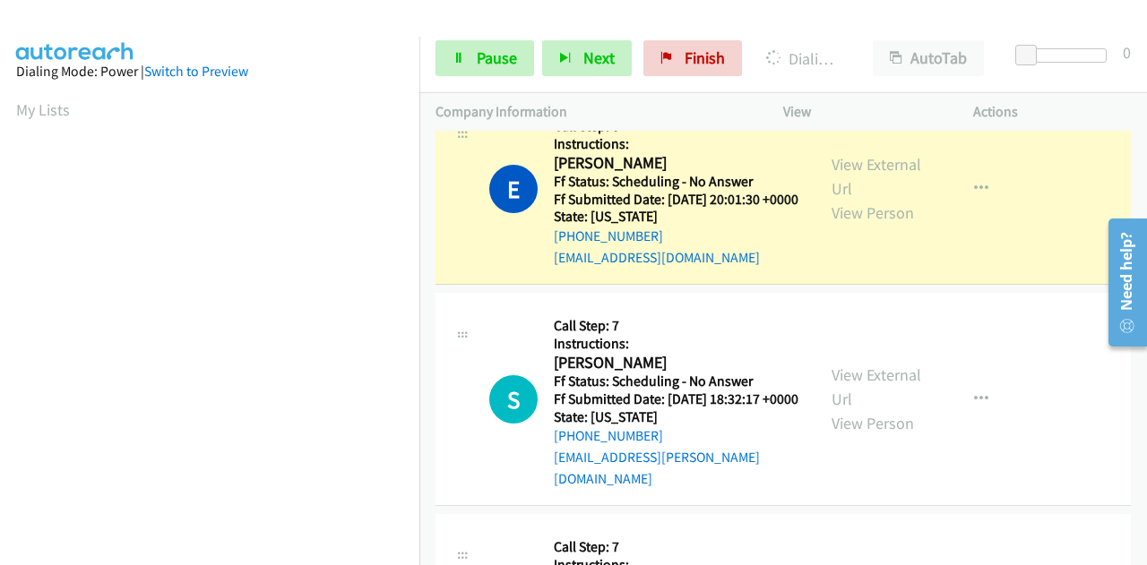
scroll to position [1254, 0]
click at [832, 198] on link "View External Url" at bounding box center [876, 175] width 90 height 45
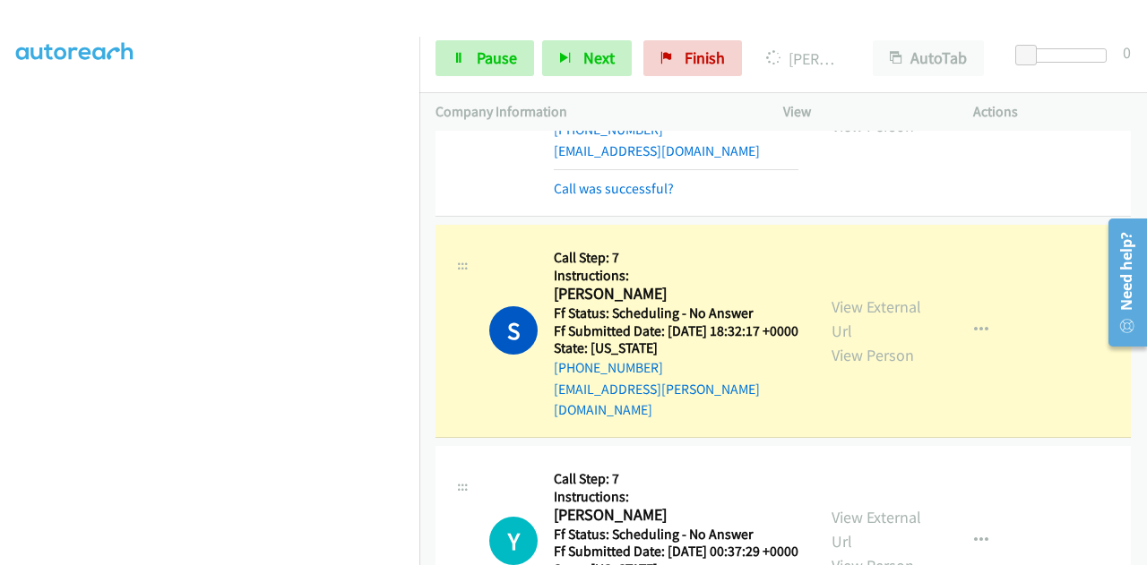
scroll to position [1433, 0]
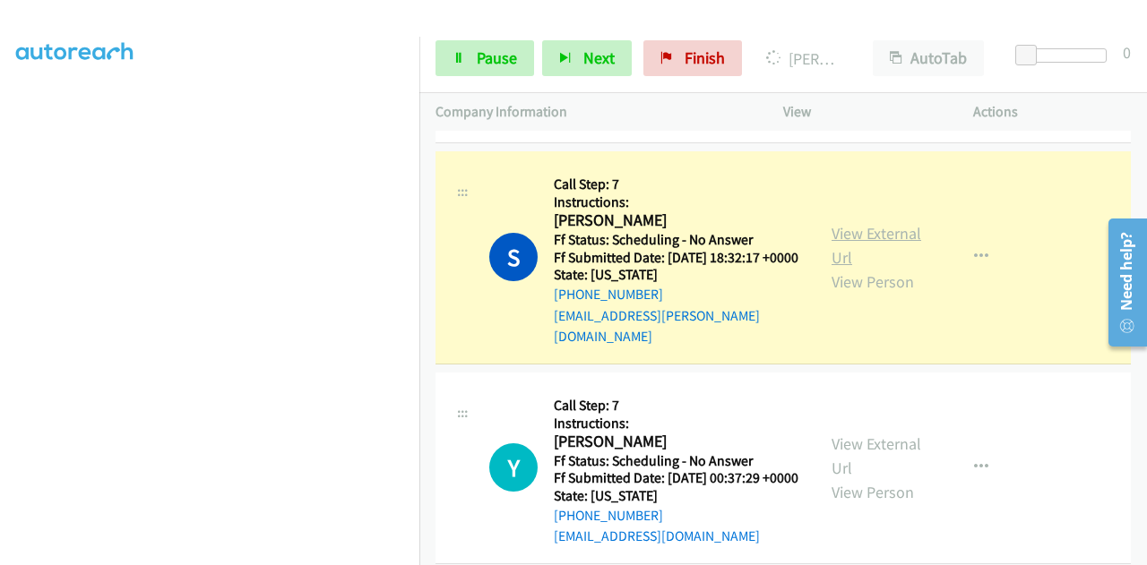
click at [874, 268] on link "View External Url" at bounding box center [876, 245] width 90 height 45
click at [873, 268] on link "View External Url" at bounding box center [876, 245] width 90 height 45
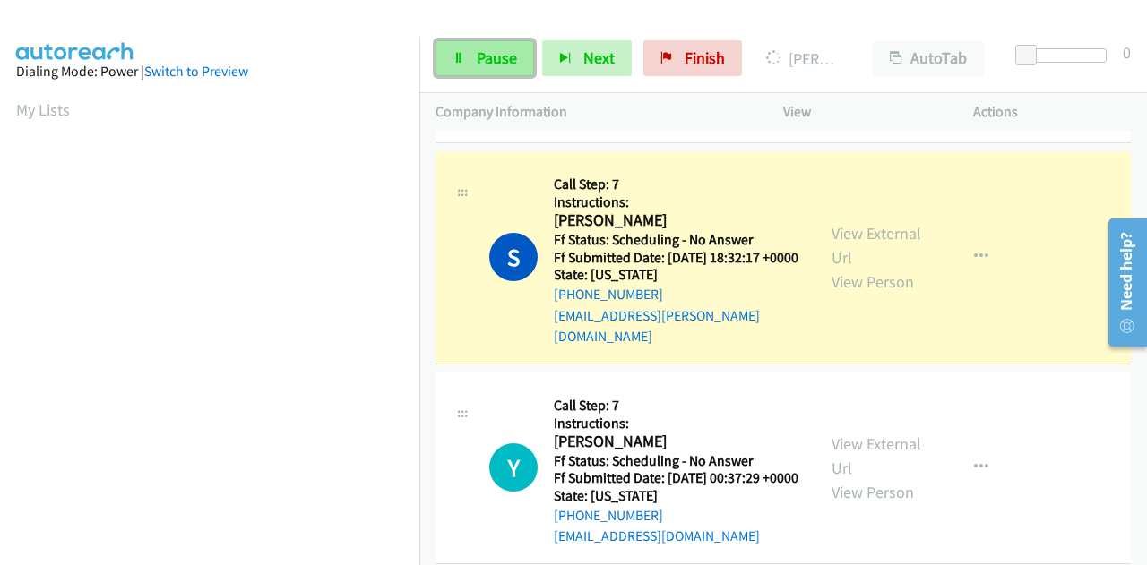
click at [469, 73] on link "Pause" at bounding box center [484, 58] width 99 height 36
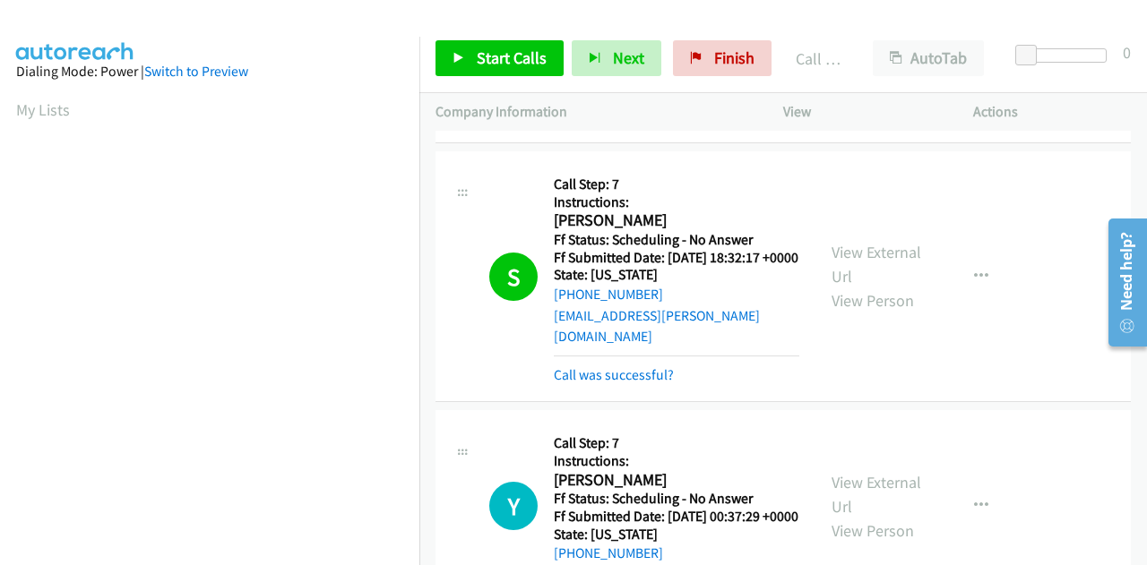
scroll to position [439, 0]
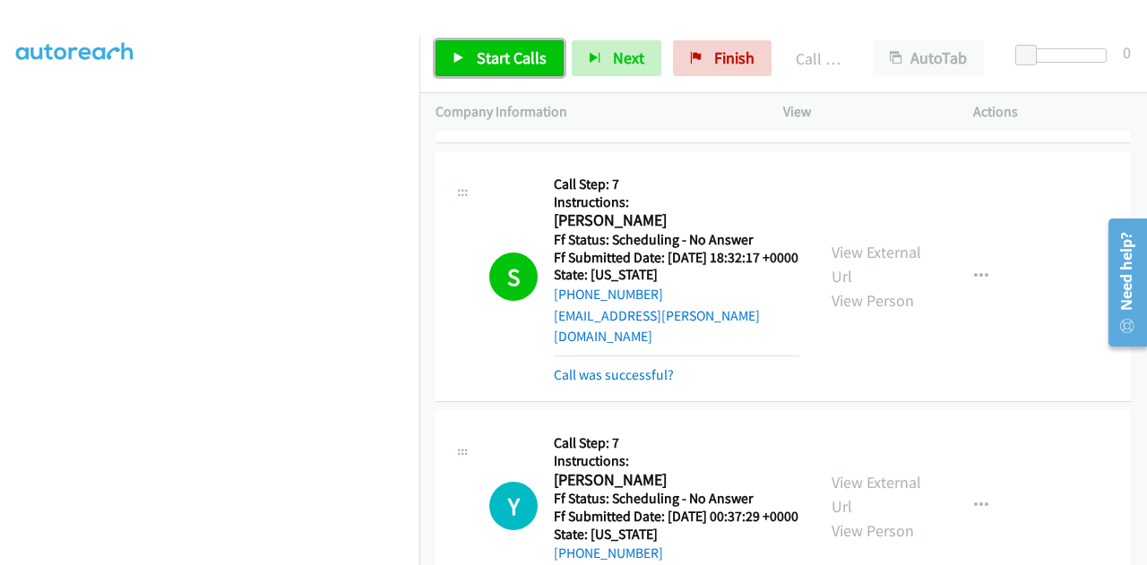
click at [517, 54] on span "Start Calls" at bounding box center [512, 57] width 70 height 21
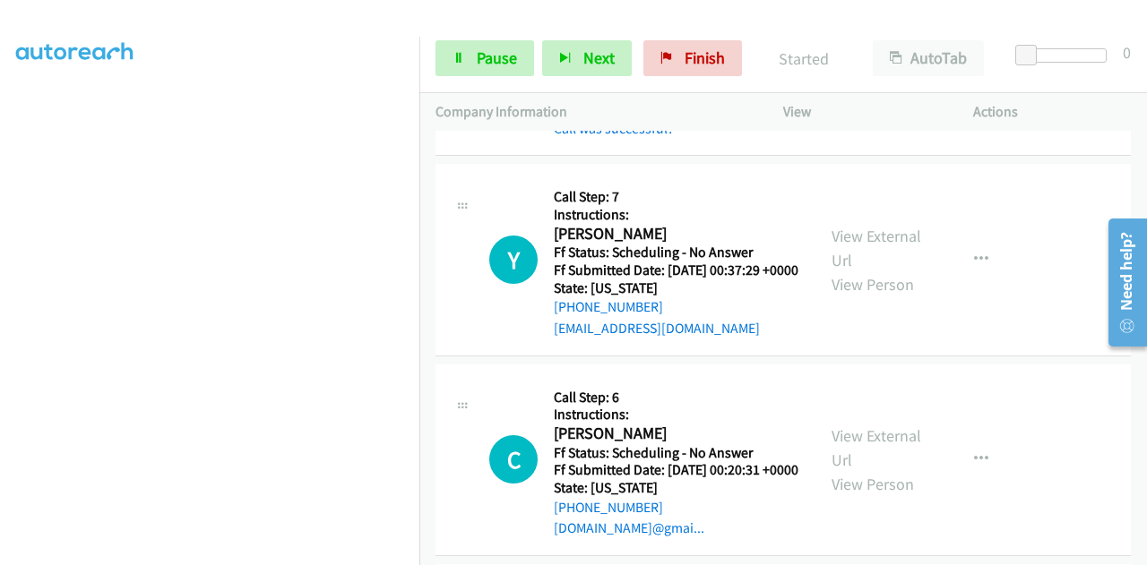
scroll to position [1702, 0]
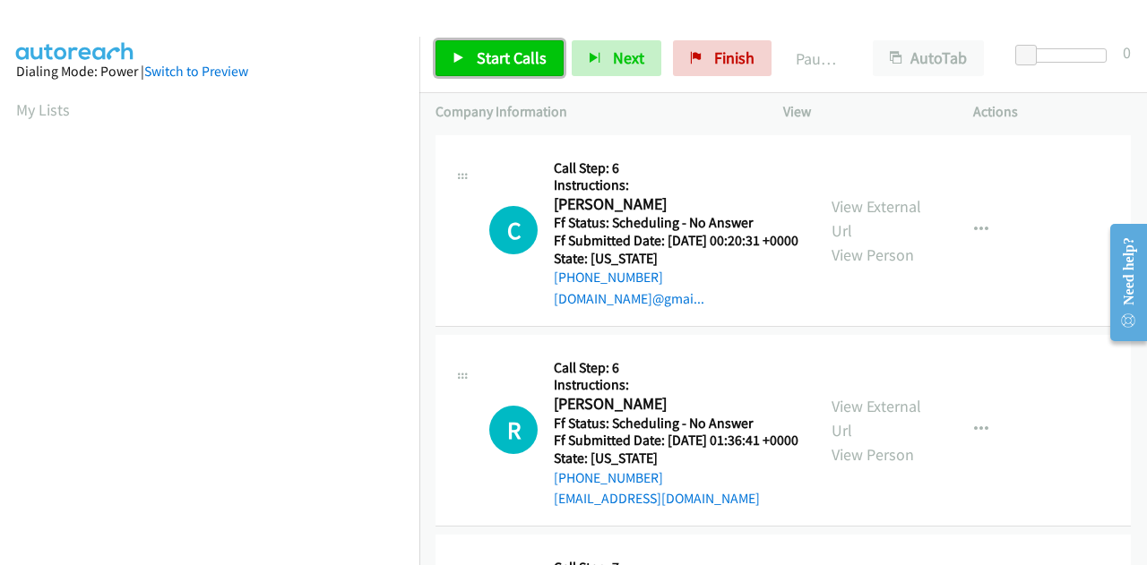
click at [484, 55] on span "Start Calls" at bounding box center [512, 57] width 70 height 21
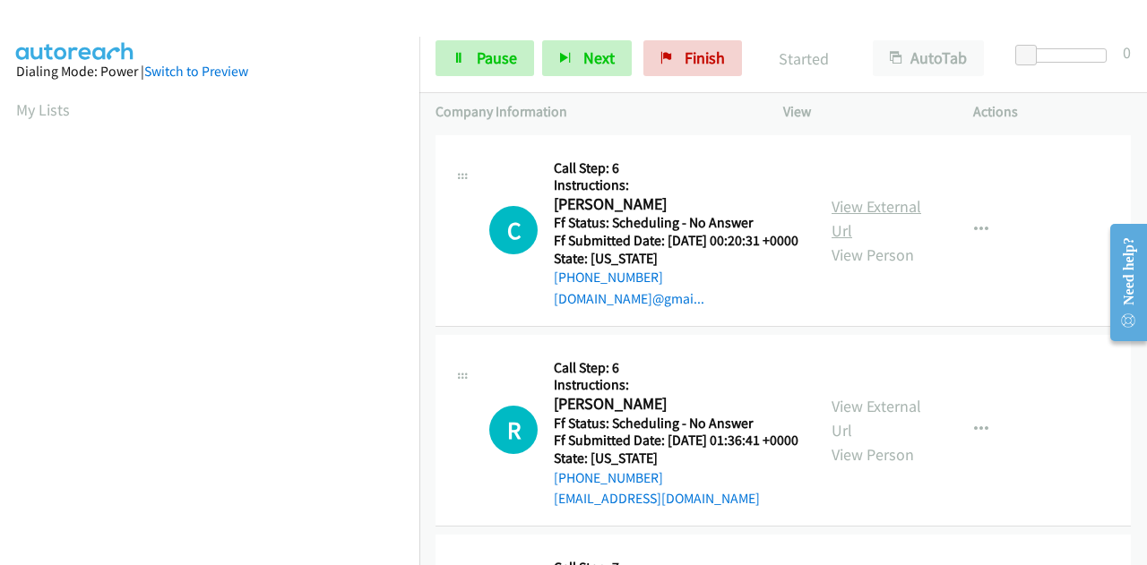
click at [867, 214] on link "View External Url" at bounding box center [876, 218] width 90 height 45
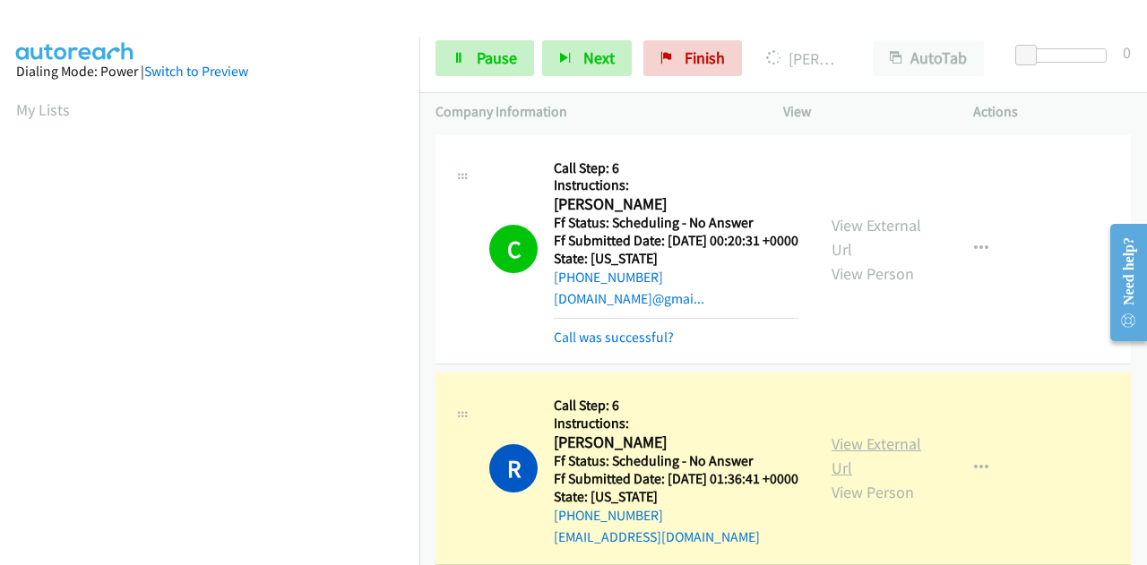
click at [849, 473] on link "View External Url" at bounding box center [876, 456] width 90 height 45
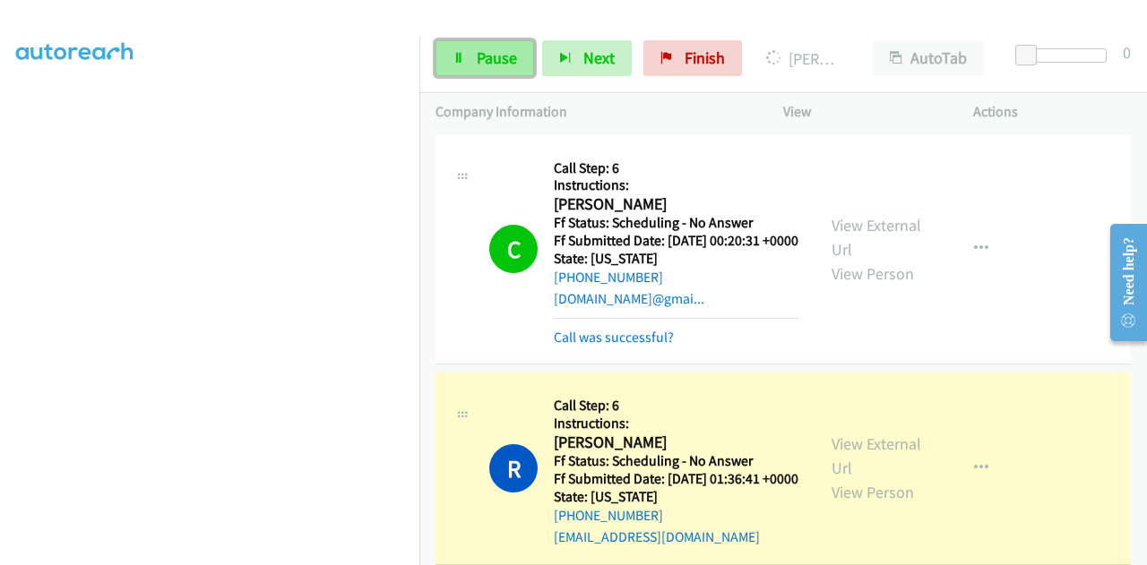
click at [493, 69] on link "Pause" at bounding box center [484, 58] width 99 height 36
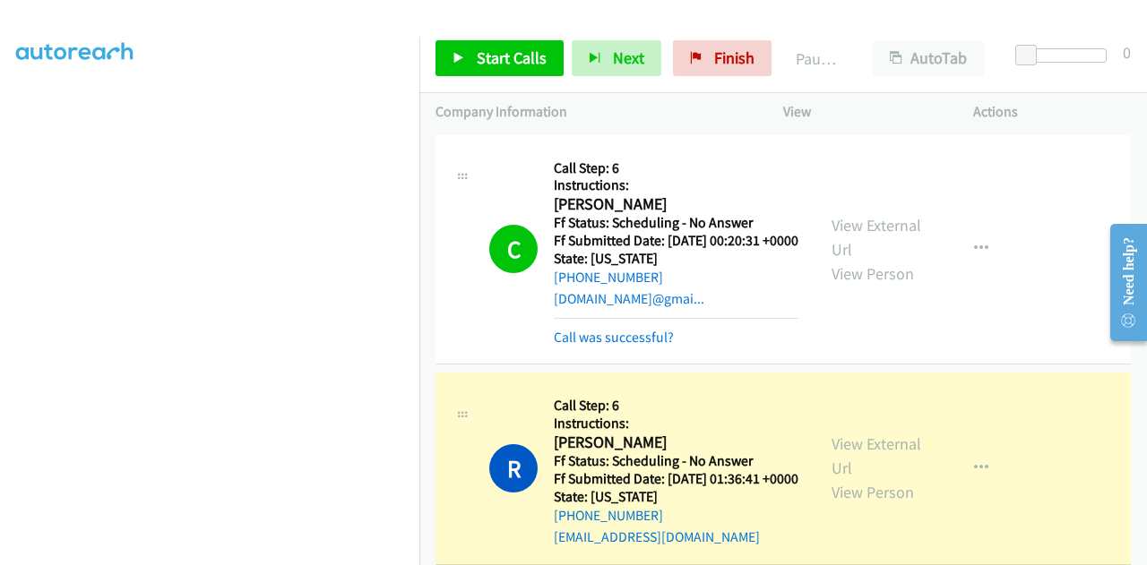
scroll to position [0, 0]
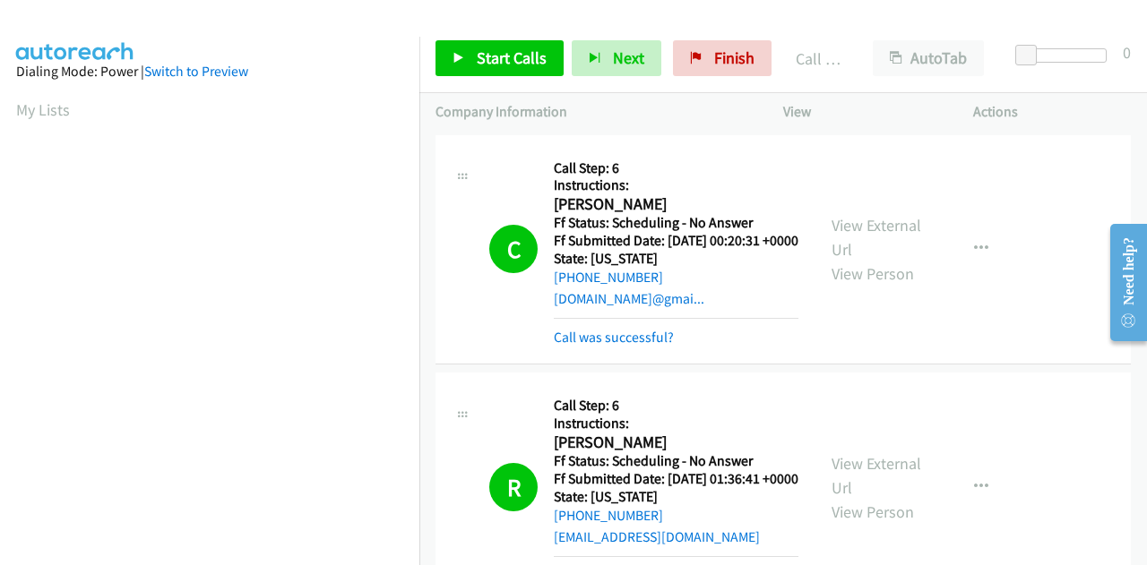
click at [492, 78] on div "Start Calls Pause Next Finish Call Completed AutoTab AutoTab 0" at bounding box center [782, 58] width 727 height 69
click at [491, 55] on span "Start Calls" at bounding box center [512, 57] width 70 height 21
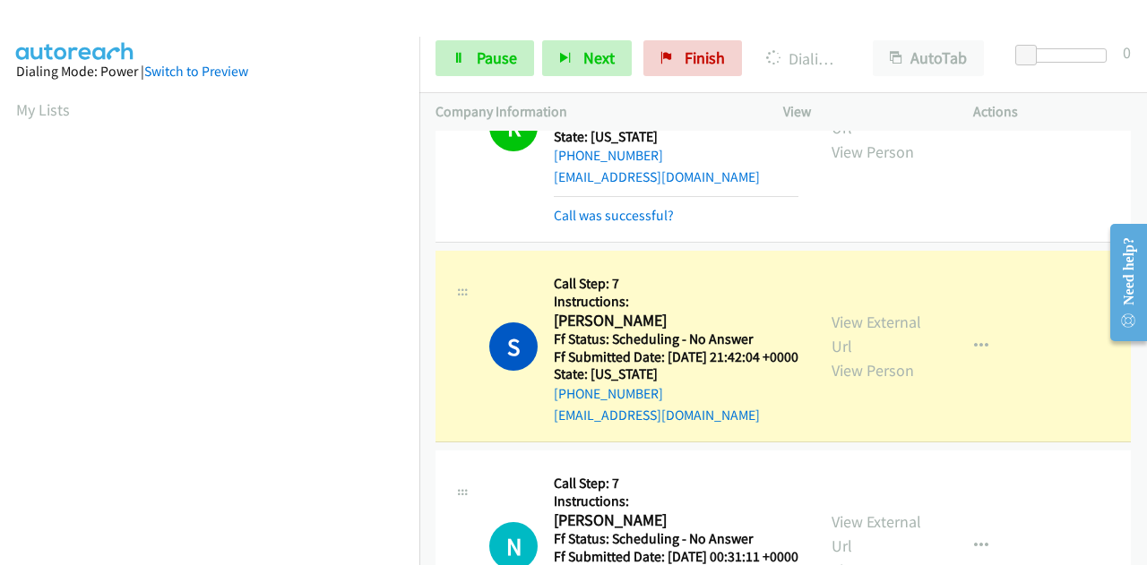
scroll to position [448, 0]
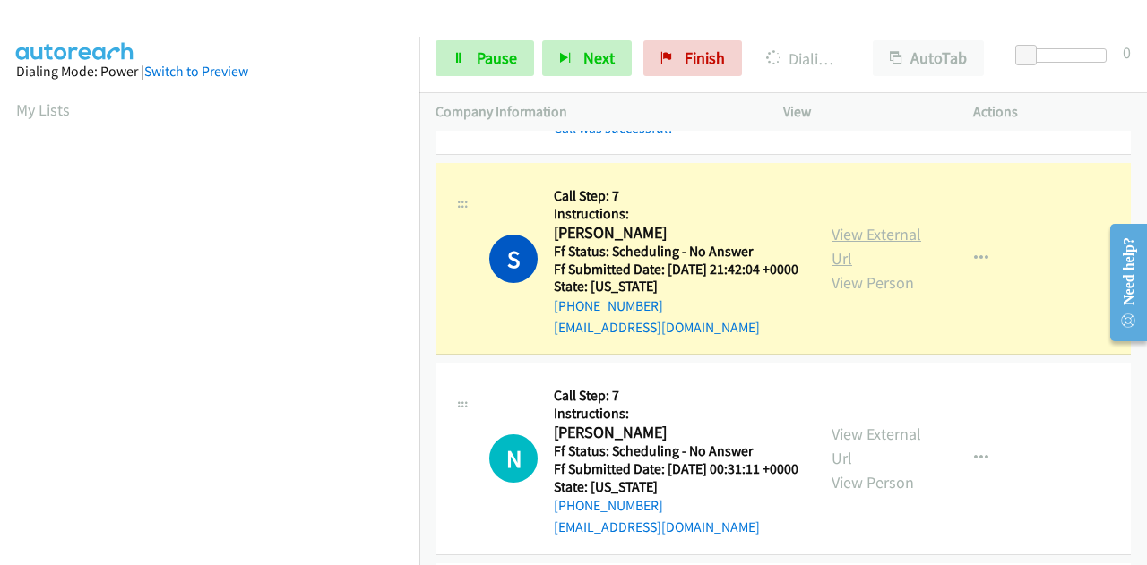
click at [892, 269] on link "View External Url" at bounding box center [876, 246] width 90 height 45
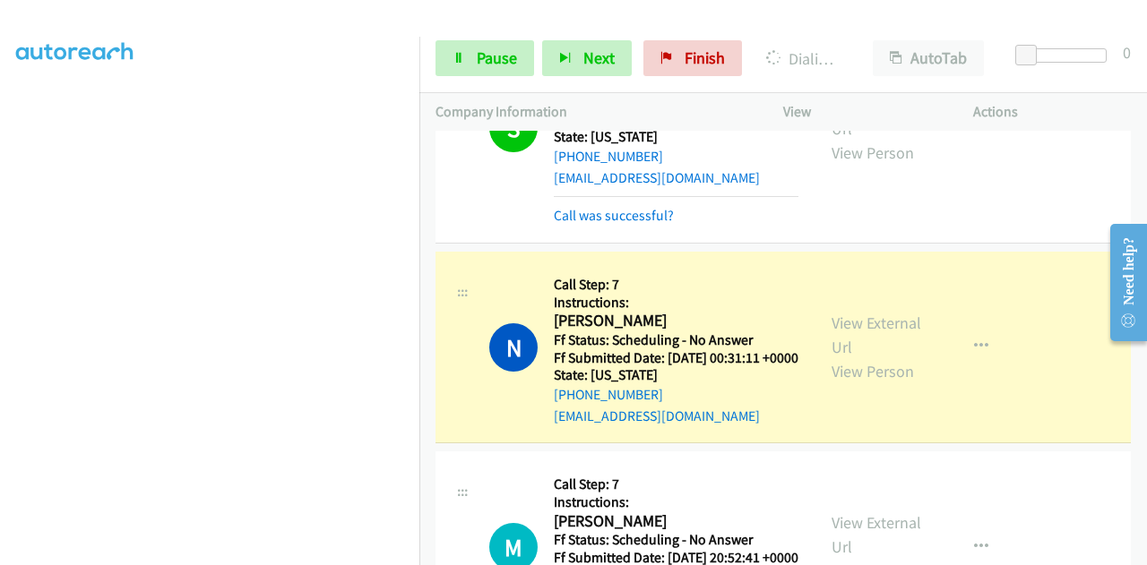
scroll to position [627, 0]
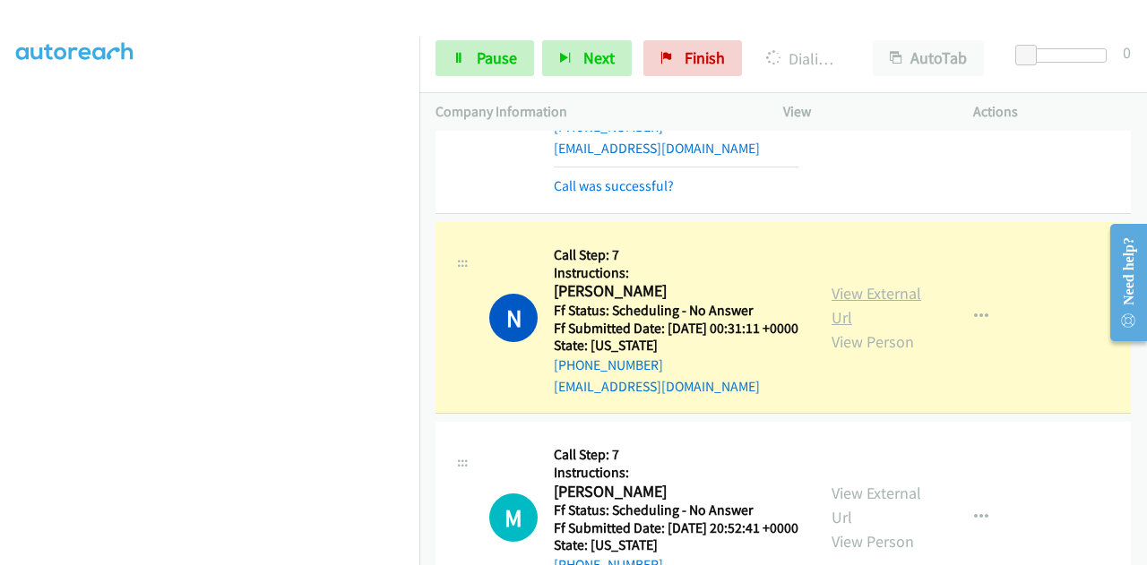
click at [833, 328] on link "View External Url" at bounding box center [876, 305] width 90 height 45
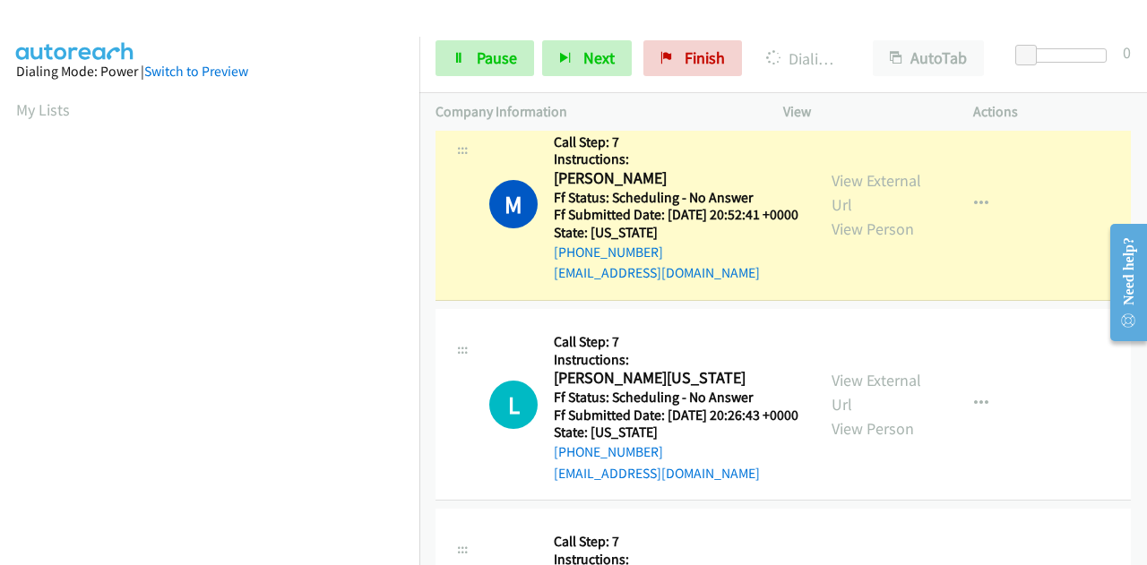
scroll to position [985, 0]
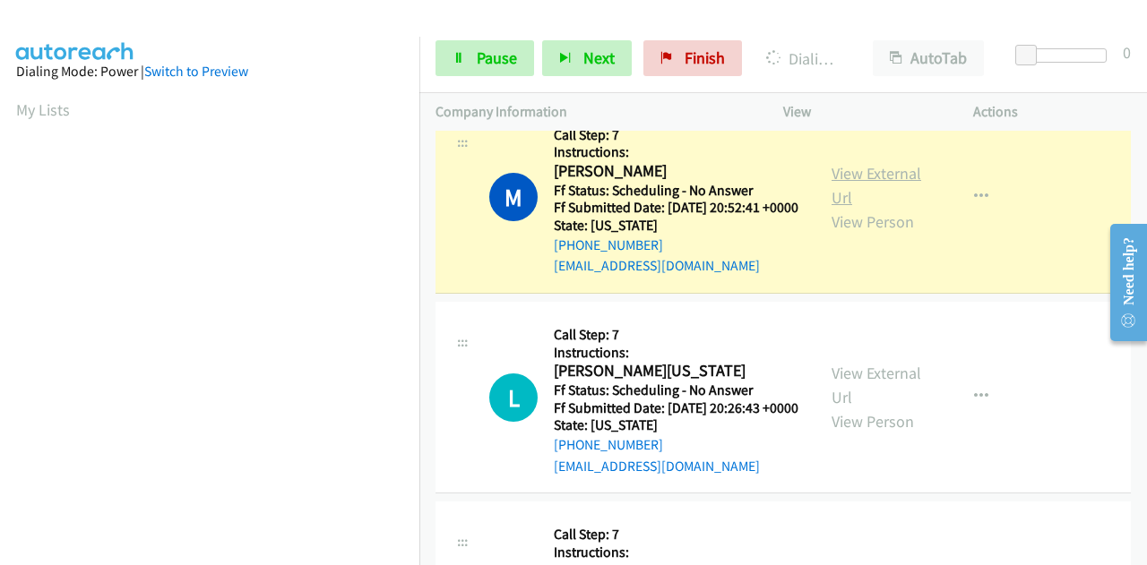
click at [881, 208] on link "View External Url" at bounding box center [876, 185] width 90 height 45
click at [837, 208] on link "View External Url" at bounding box center [876, 185] width 90 height 45
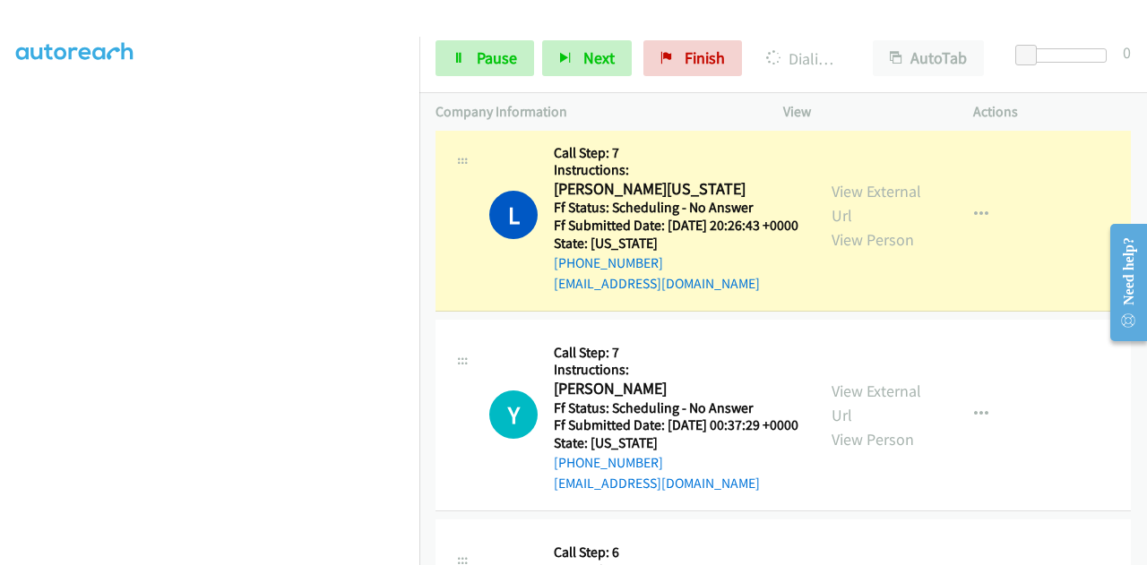
scroll to position [1254, 0]
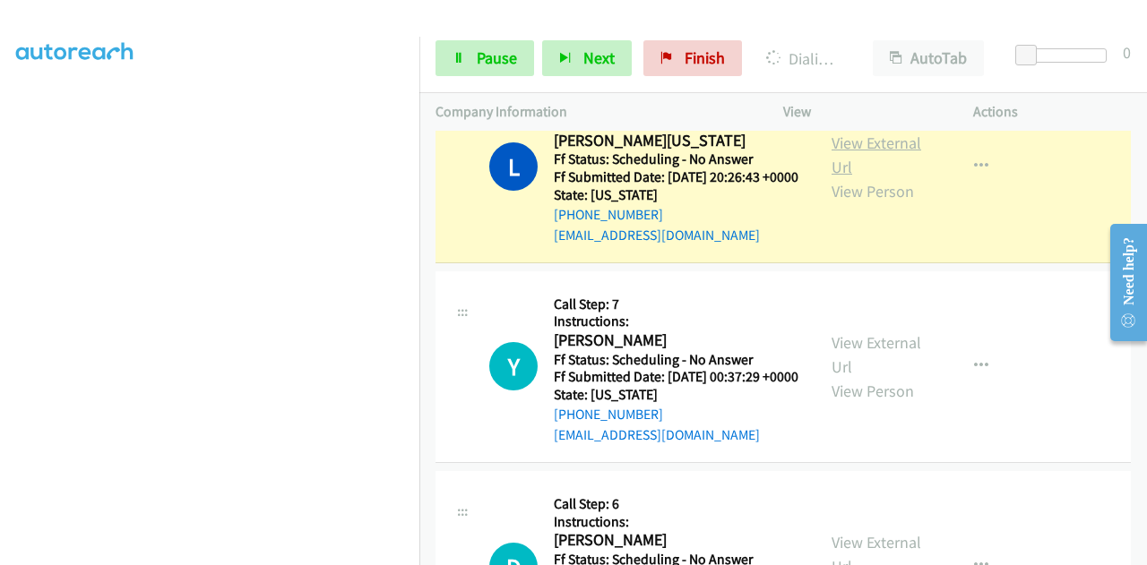
click at [856, 177] on link "View External Url" at bounding box center [876, 155] width 90 height 45
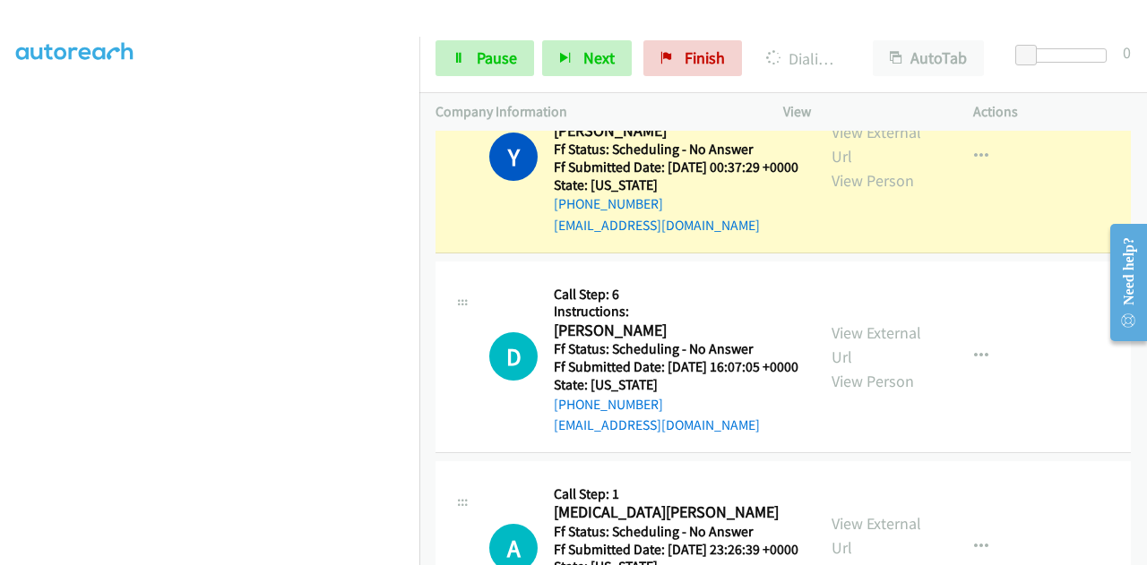
scroll to position [1523, 0]
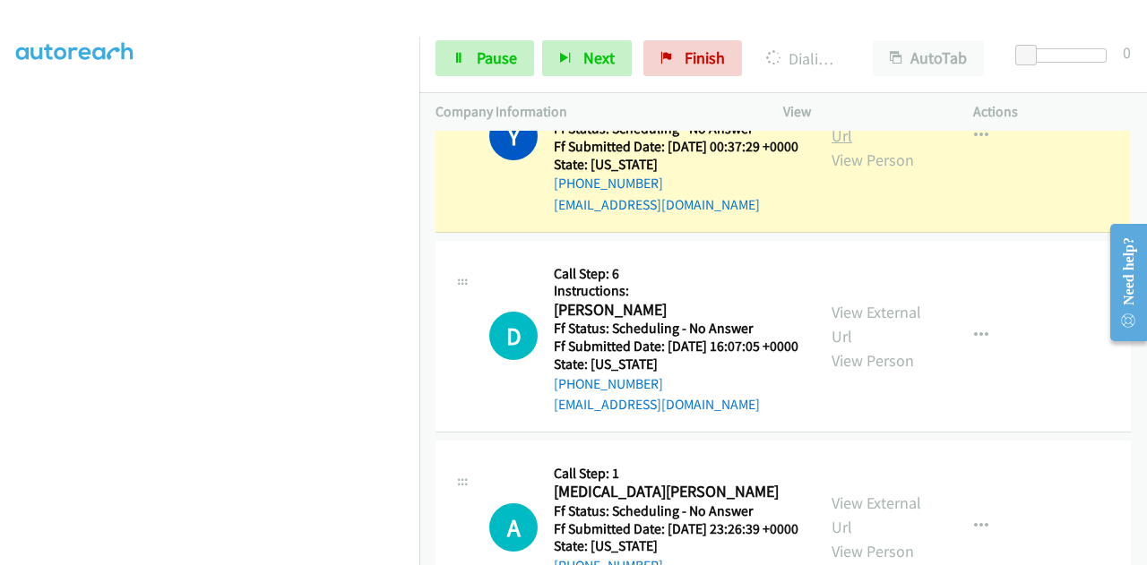
click at [846, 146] on link "View External Url" at bounding box center [876, 123] width 90 height 45
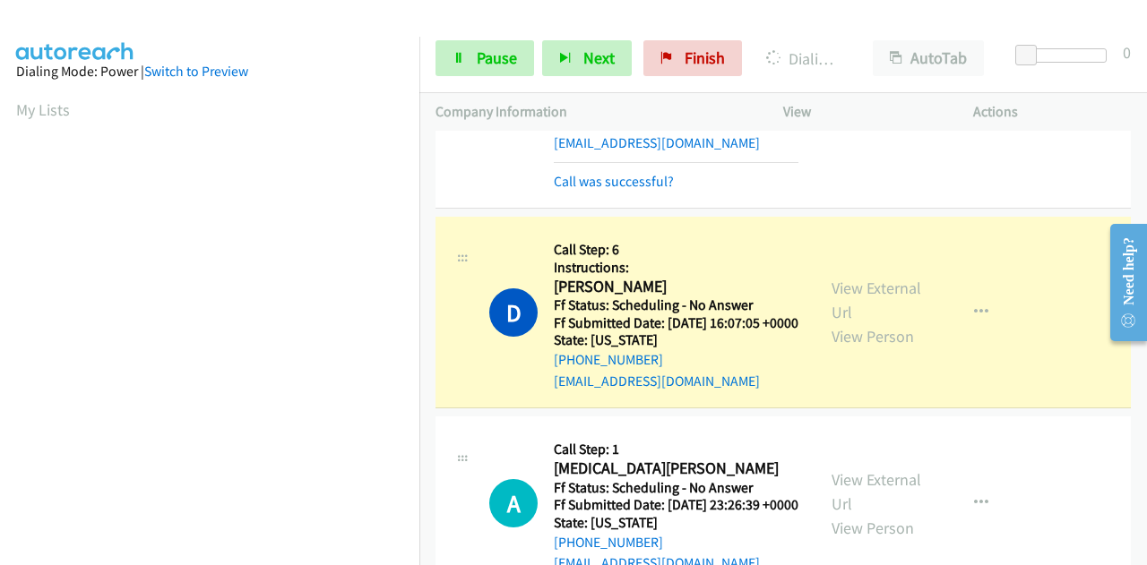
scroll to position [1702, 0]
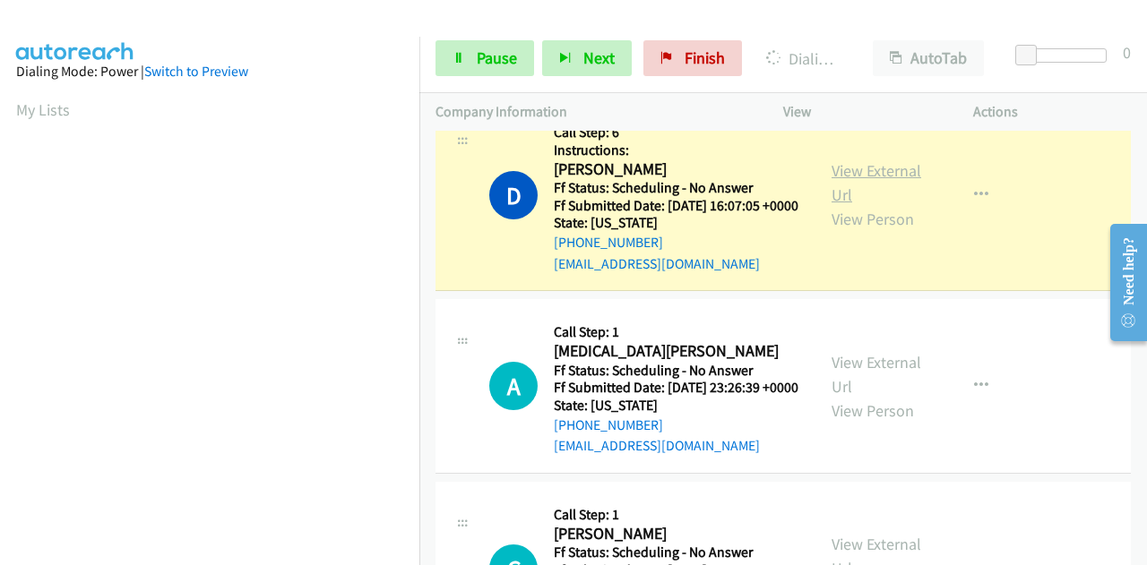
click at [867, 205] on link "View External Url" at bounding box center [876, 182] width 90 height 45
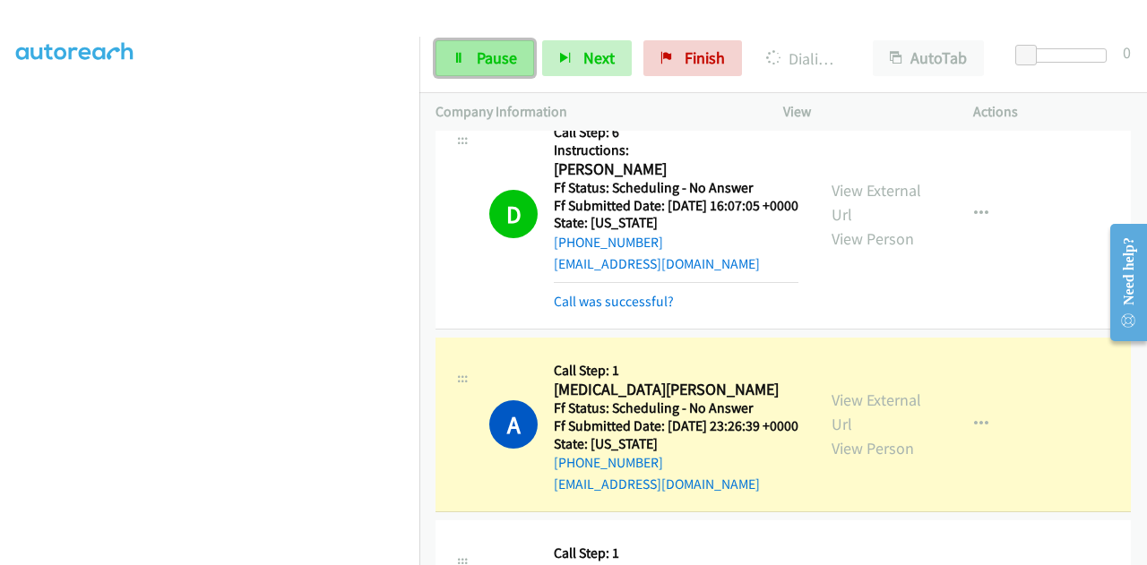
click at [497, 60] on span "Pause" at bounding box center [497, 57] width 40 height 21
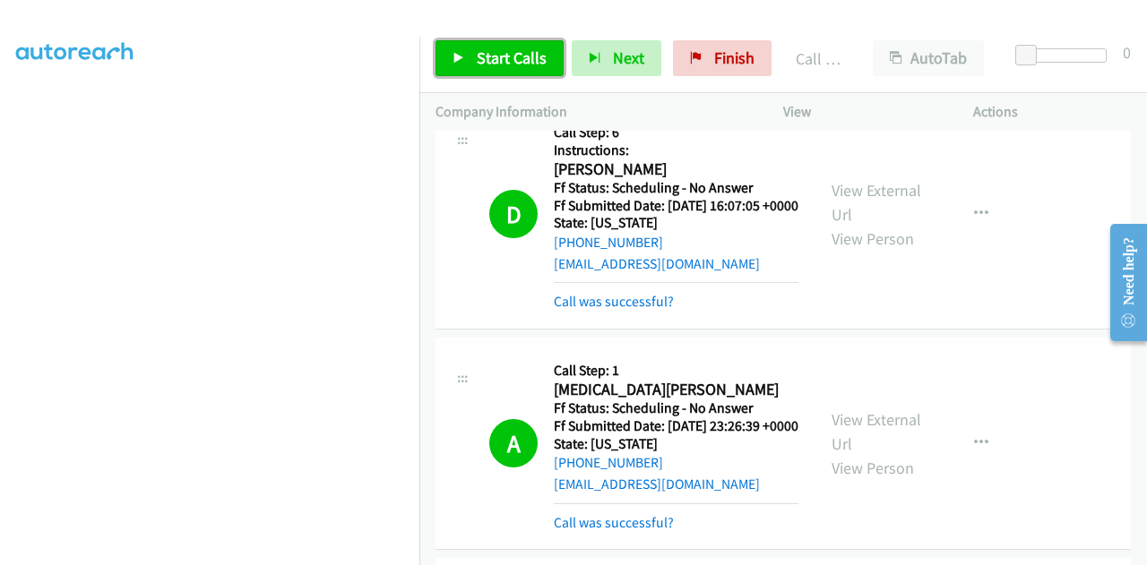
click at [531, 67] on span "Start Calls" at bounding box center [512, 57] width 70 height 21
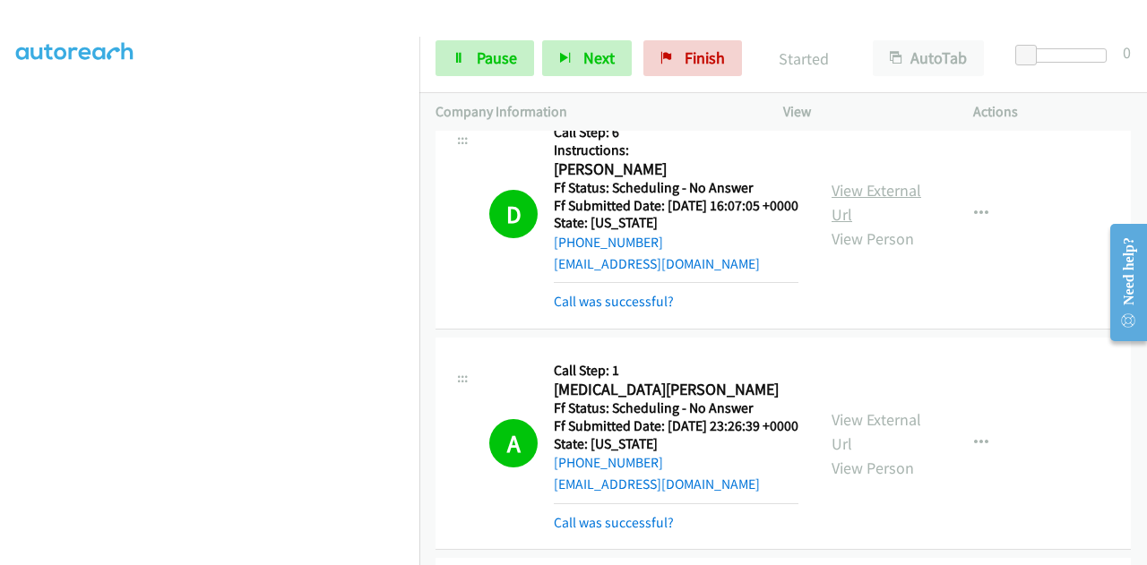
click at [907, 225] on link "View External Url" at bounding box center [876, 202] width 90 height 45
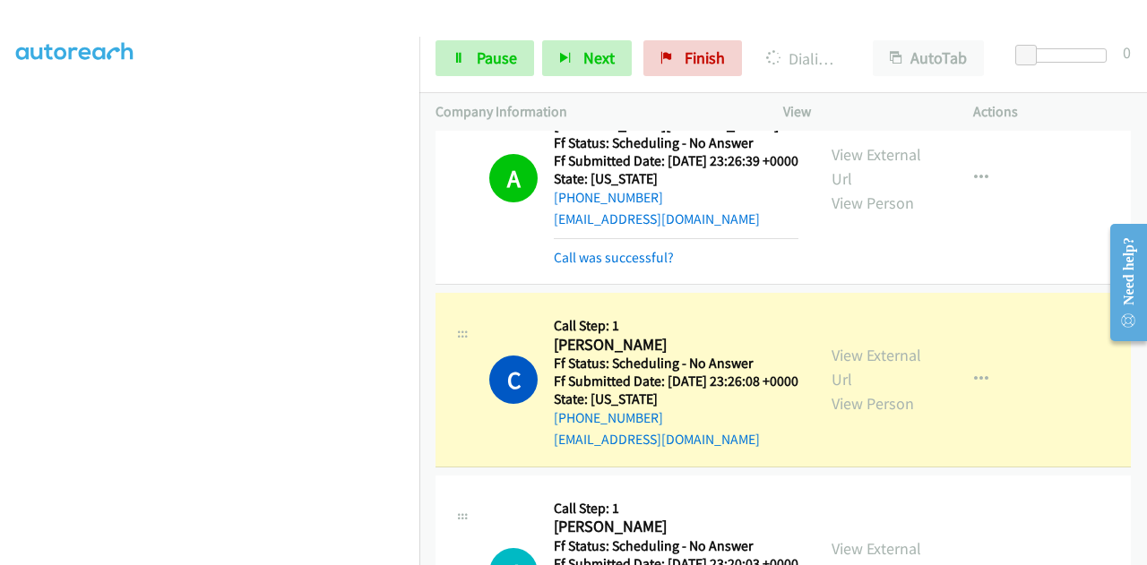
scroll to position [1971, 0]
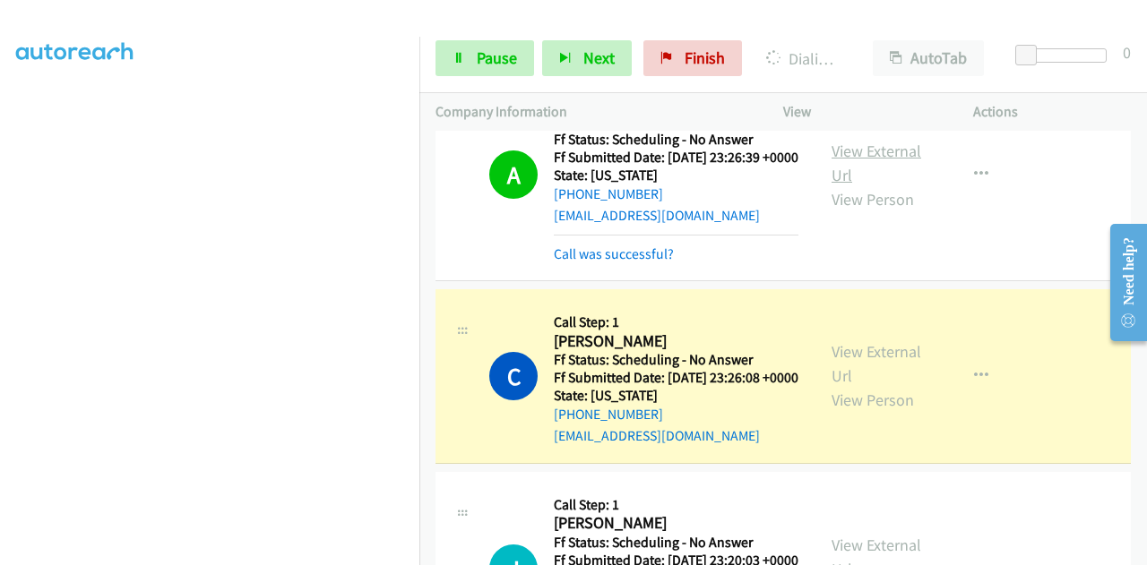
click at [856, 185] on link "View External Url" at bounding box center [876, 163] width 90 height 45
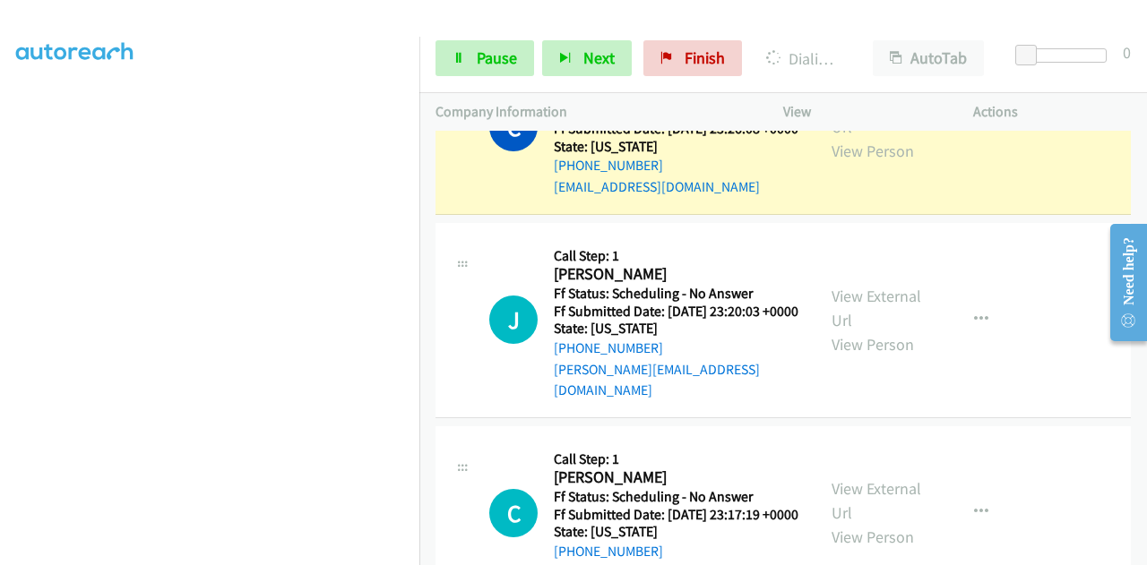
scroll to position [2239, 0]
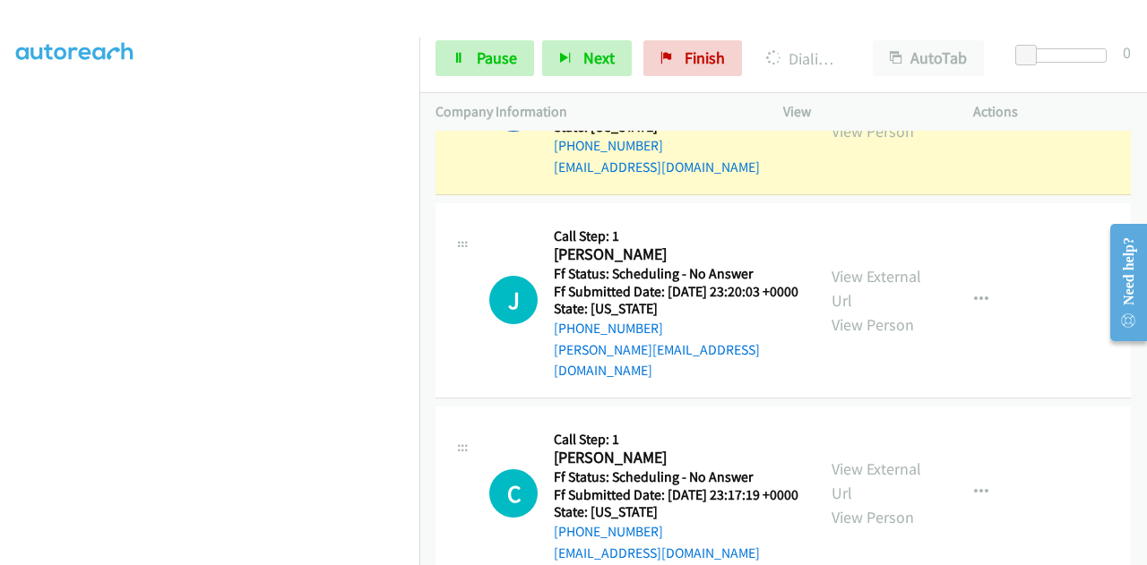
click at [889, 117] on link "View External Url" at bounding box center [876, 95] width 90 height 45
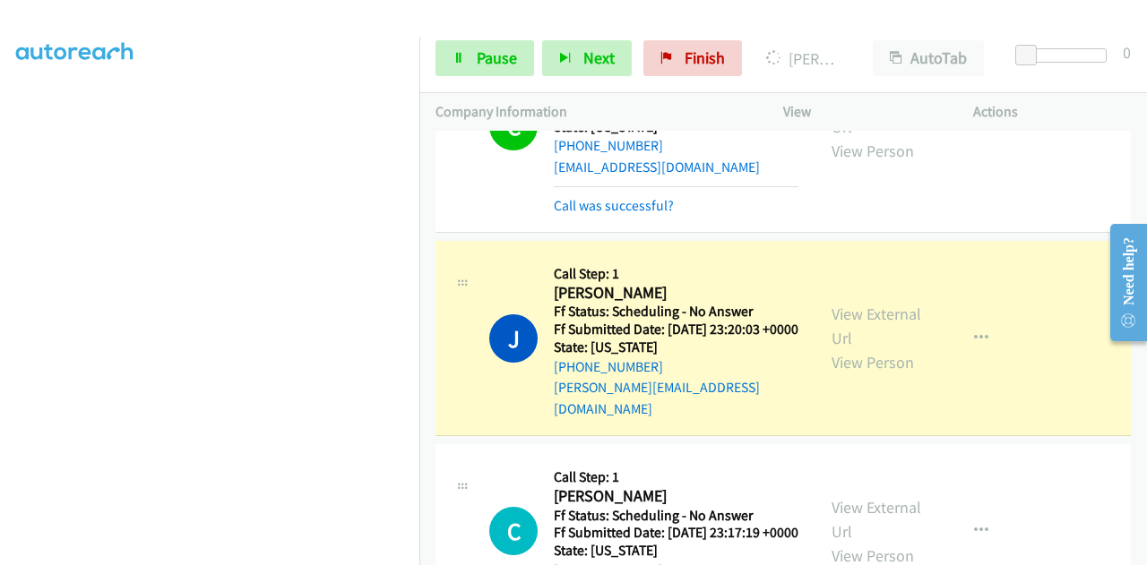
scroll to position [2419, 0]
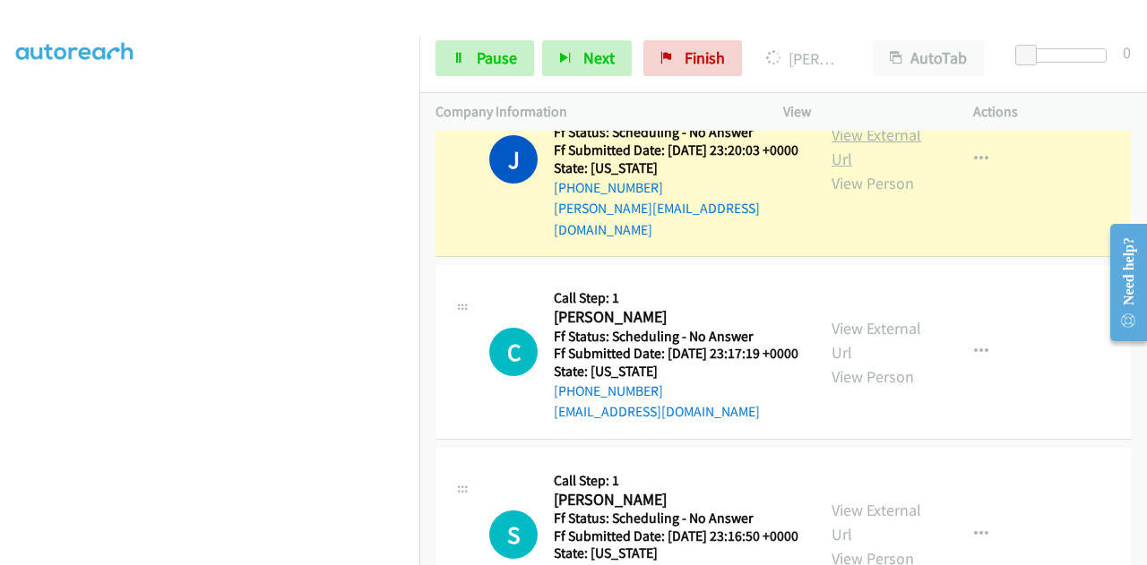
click at [878, 169] on link "View External Url" at bounding box center [876, 147] width 90 height 45
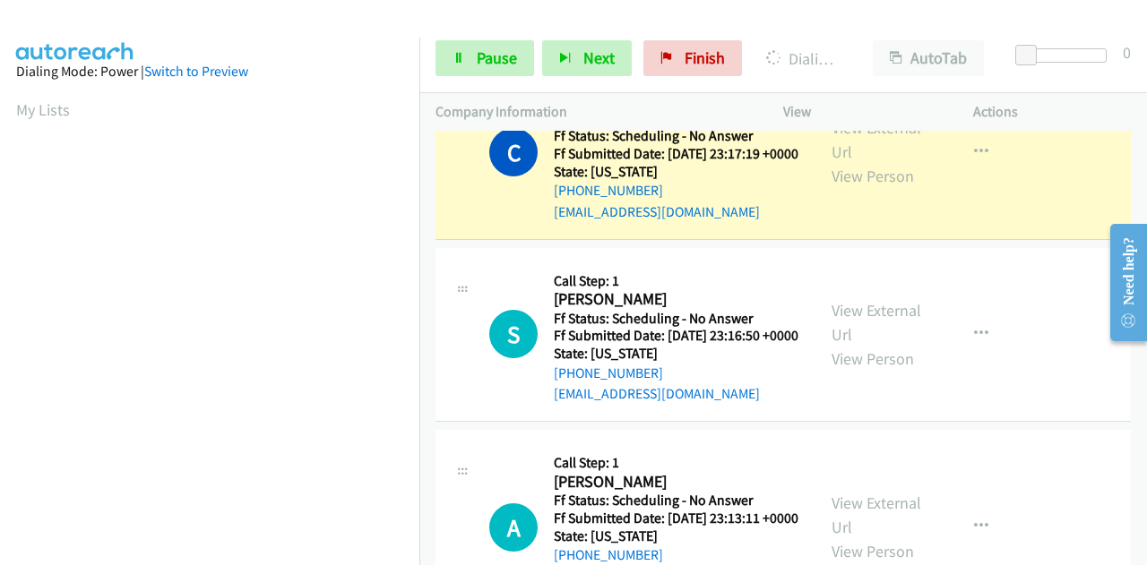
scroll to position [2687, 0]
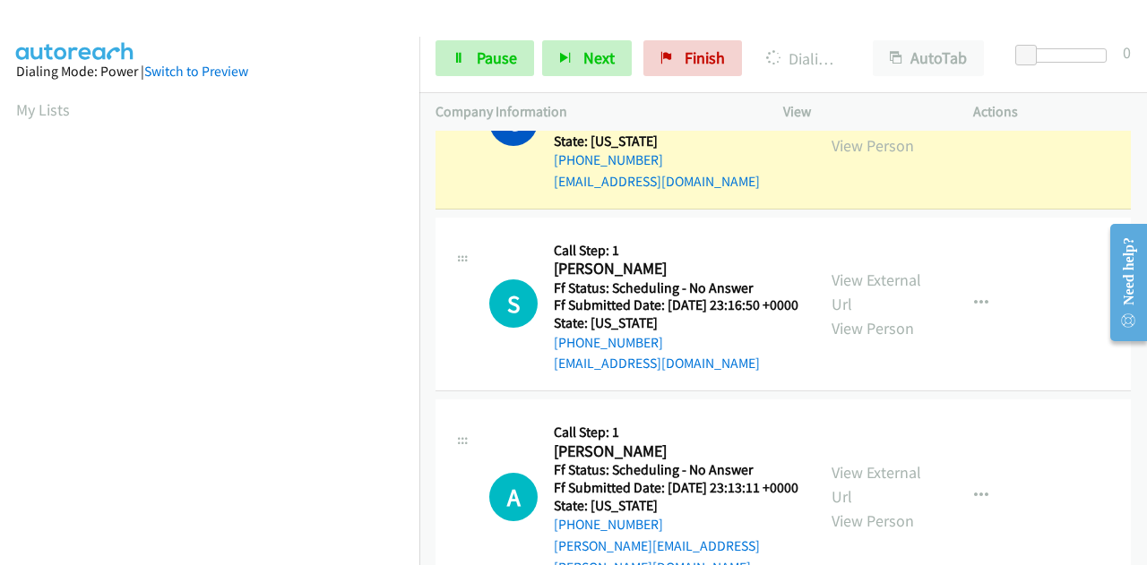
click at [840, 132] on link "View External Url" at bounding box center [876, 109] width 90 height 45
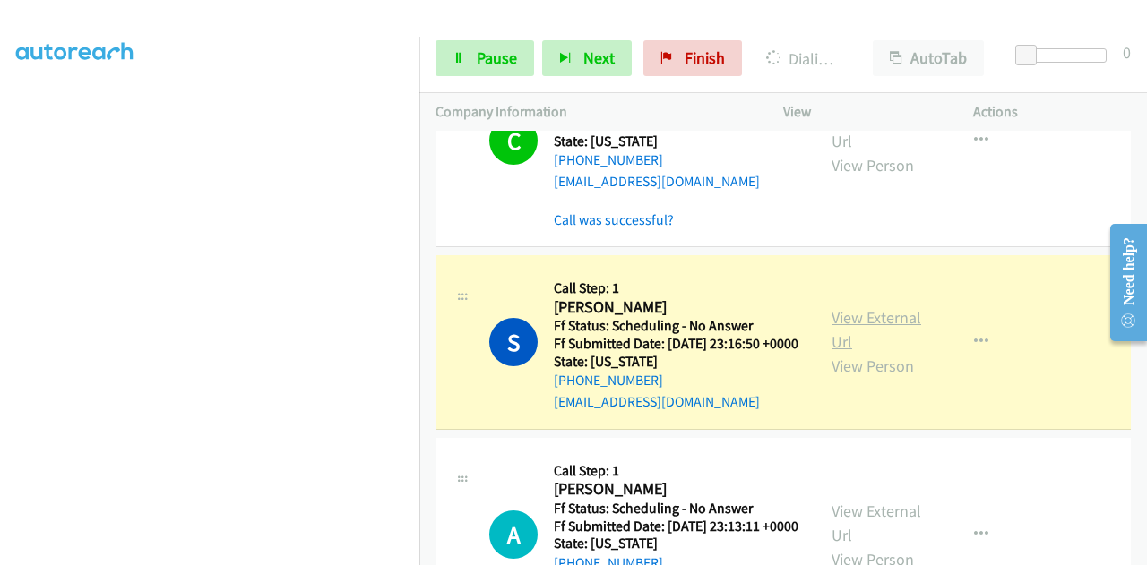
click at [838, 352] on link "View External Url" at bounding box center [876, 329] width 90 height 45
click at [831, 352] on link "View External Url" at bounding box center [876, 329] width 90 height 45
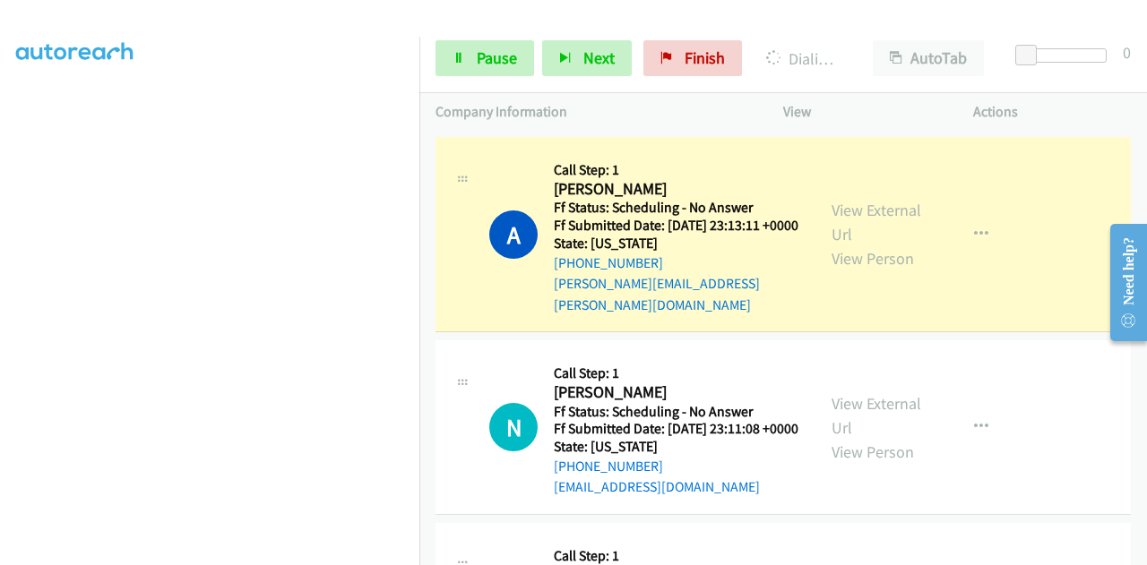
scroll to position [3225, 0]
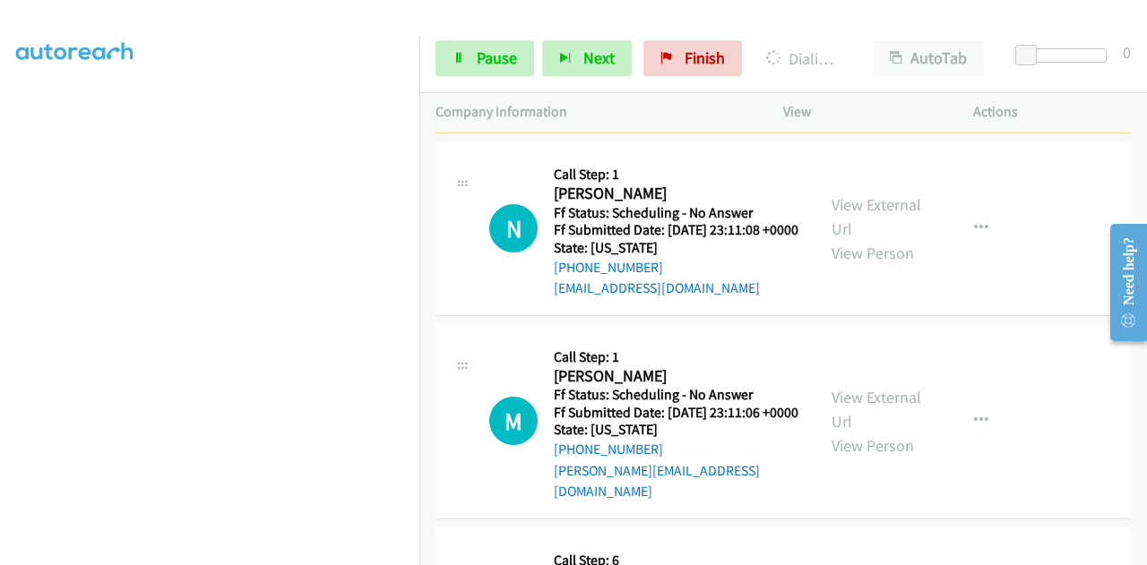
click at [869, 46] on link "View External Url" at bounding box center [876, 23] width 90 height 45
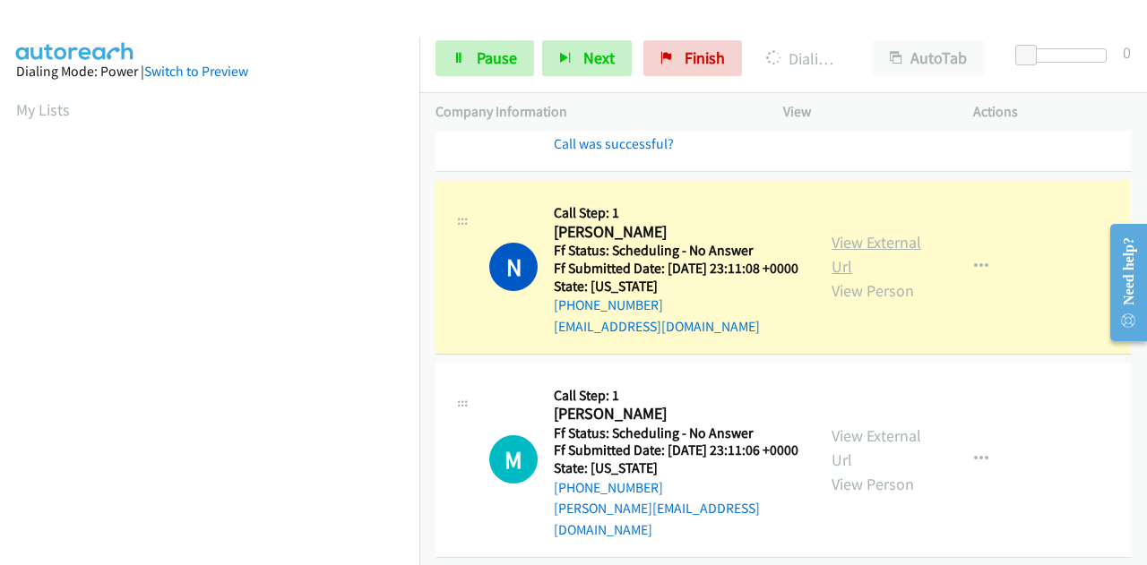
click at [874, 277] on link "View External Url" at bounding box center [876, 254] width 90 height 45
click at [495, 56] on span "Pause" at bounding box center [497, 57] width 40 height 21
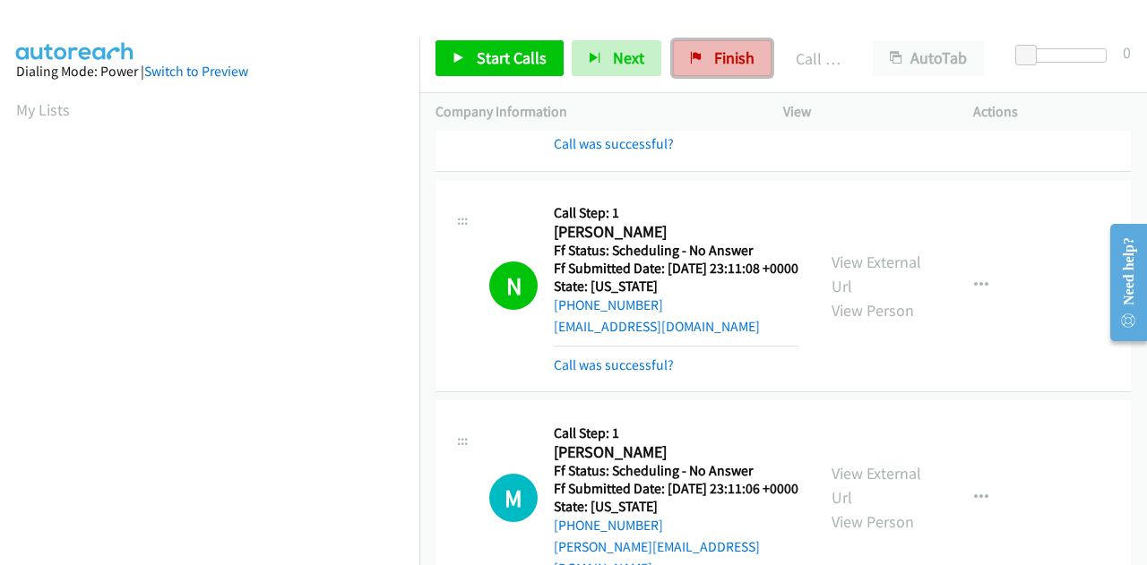
click at [701, 55] on link "Finish" at bounding box center [722, 58] width 99 height 36
